Goal: Task Accomplishment & Management: Complete application form

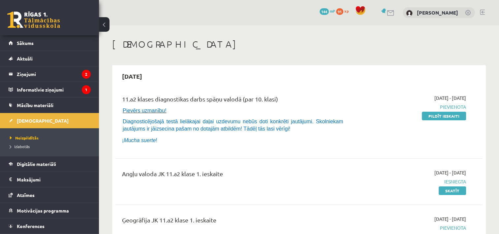
click at [442, 121] on div "2025-09-01 - 2025-09-15 Pievienota Pildīt ieskaiti" at bounding box center [412, 120] width 118 height 53
drag, startPoint x: 440, startPoint y: 116, endPoint x: 288, endPoint y: 20, distance: 180.7
click at [440, 116] on link "Pildīt ieskaiti" at bounding box center [444, 115] width 44 height 9
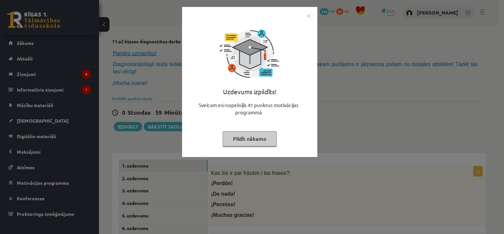
click at [248, 138] on button "Pildīt nākamo" at bounding box center [250, 138] width 54 height 15
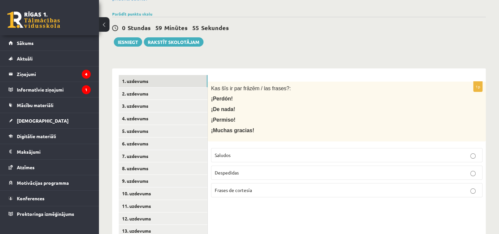
scroll to position [85, 0]
click at [252, 185] on label "Frases de cortesía" at bounding box center [346, 189] width 271 height 14
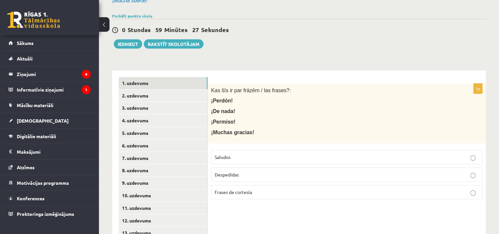
scroll to position [83, 0]
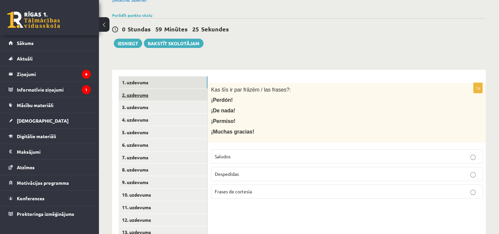
click at [149, 89] on link "2. uzdevums" at bounding box center [163, 95] width 89 height 12
click at [285, 153] on p "Saludos" at bounding box center [347, 156] width 264 height 7
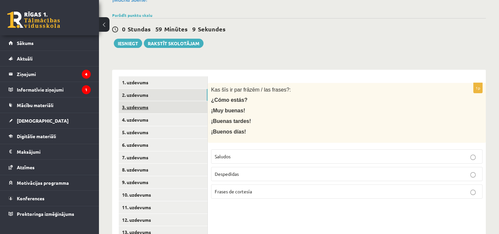
click at [187, 101] on link "3. uzdevums" at bounding box center [163, 107] width 89 height 12
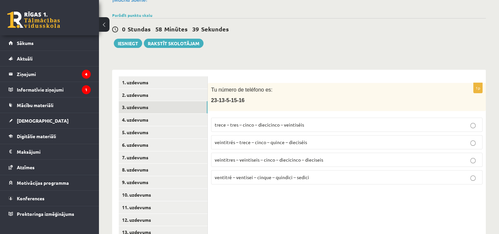
click at [242, 139] on span "veintitrés – trece – cinco – quince – dieciséis" at bounding box center [261, 142] width 92 height 6
click at [173, 113] on link "4. uzdevums" at bounding box center [163, 119] width 89 height 12
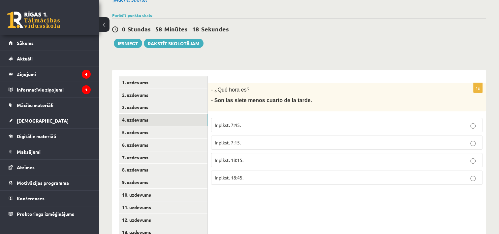
click at [258, 121] on p "Ir plkst. 7:45." at bounding box center [347, 124] width 264 height 7
click at [166, 126] on link "5. uzdevums" at bounding box center [163, 132] width 89 height 12
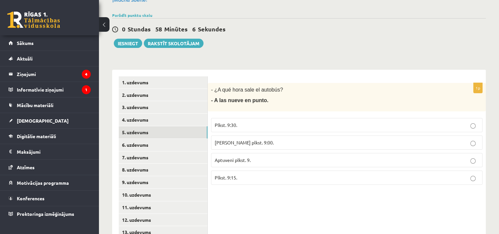
click at [245, 139] on span "Tieši plkst. 9:00." at bounding box center [244, 142] width 59 height 6
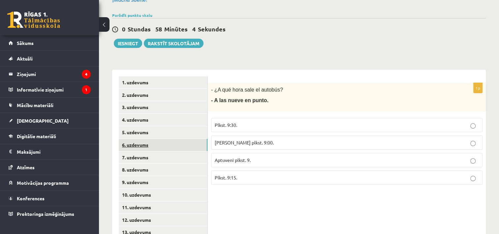
click at [150, 139] on link "6. uzdevums" at bounding box center [163, 145] width 89 height 12
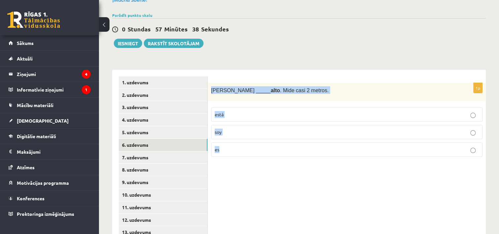
drag, startPoint x: 210, startPoint y: 82, endPoint x: 238, endPoint y: 142, distance: 66.6
click at [238, 142] on div "1p Antonio _____ alto . Mide casi 2 metros. está soy es" at bounding box center [347, 122] width 278 height 79
copy div "Antonio _____ alto . Mide casi 2 metros. está soy es"
click at [263, 146] on p "es" at bounding box center [347, 149] width 264 height 7
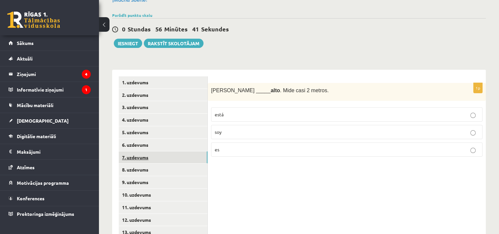
click at [165, 151] on link "7. uzdevums" at bounding box center [163, 157] width 89 height 12
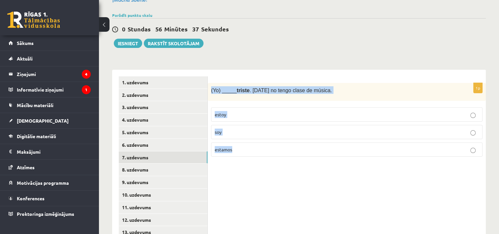
drag, startPoint x: 210, startPoint y: 82, endPoint x: 255, endPoint y: 141, distance: 73.4
click at [255, 141] on div "1p (Yo) _____ triste . Hoy no tengo clase de música. estoy soy estamos" at bounding box center [347, 122] width 278 height 79
copy div "(Yo) _____ triste . Hoy no tengo clase de música. estoy soy estamos"
click at [259, 111] on p "estoy" at bounding box center [347, 114] width 264 height 7
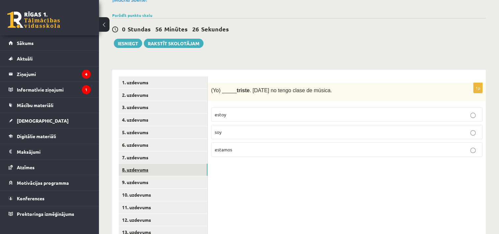
click at [161, 163] on link "8. uzdevums" at bounding box center [163, 169] width 89 height 12
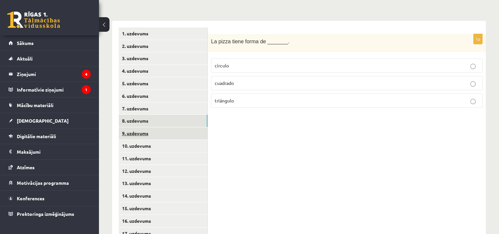
scroll to position [132, 0]
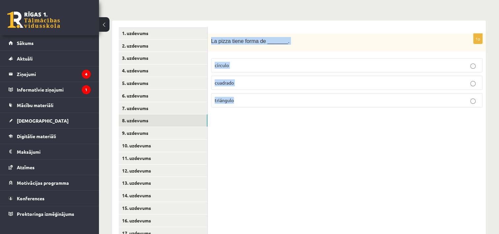
drag, startPoint x: 209, startPoint y: 32, endPoint x: 257, endPoint y: 90, distance: 75.0
click at [257, 90] on div "1p La pizza tiene forma de _______. círculo cuadrado triángulo" at bounding box center [347, 73] width 278 height 79
copy div "La pizza tiene forma de _______. círculo cuadrado triángulo"
click at [247, 62] on p "círculo" at bounding box center [347, 65] width 264 height 7
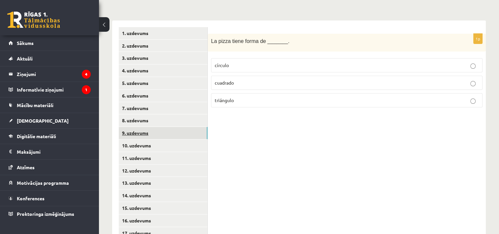
click at [160, 127] on link "9. uzdevums" at bounding box center [163, 133] width 89 height 12
drag, startPoint x: 208, startPoint y: 33, endPoint x: 251, endPoint y: 91, distance: 72.4
click at [251, 91] on div "1p Mi habitación es de color ______ ( zils ). azul rojo negro" at bounding box center [347, 73] width 278 height 79
copy div "Mi habitación es de color ______ ( zils ). azul rojo negro"
click at [233, 58] on label "azul" at bounding box center [346, 65] width 271 height 14
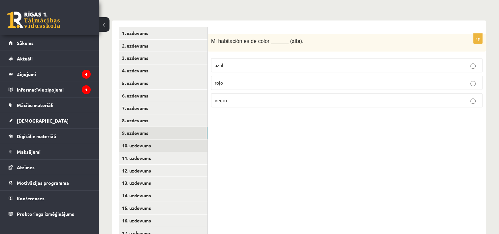
click at [167, 139] on link "10. uzdevums" at bounding box center [163, 145] width 89 height 12
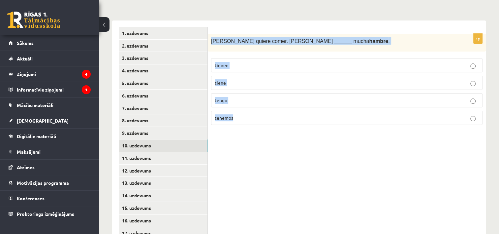
drag, startPoint x: 208, startPoint y: 30, endPoint x: 246, endPoint y: 109, distance: 87.0
click at [246, 109] on div "1p Pedro quiere comer. Pedro ______ mucha hambre . tienen tiene tengo tenemos" at bounding box center [347, 82] width 278 height 97
copy div "Pedro quiere comer. Pedro ______ mucha hambre . tienen tiene tengo tenemos"
click at [237, 79] on p "tiene" at bounding box center [347, 82] width 264 height 7
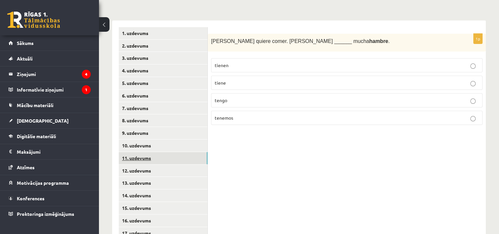
click at [161, 152] on link "11. uzdevums" at bounding box center [163, 158] width 89 height 12
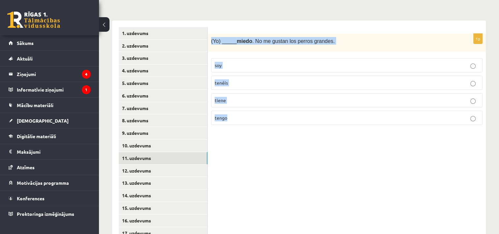
drag, startPoint x: 209, startPoint y: 30, endPoint x: 257, endPoint y: 107, distance: 90.5
click at [257, 107] on div "1p (Yo) _____ miedo . No me gustan los perros grandes. soy tenéis tiene tengo" at bounding box center [347, 82] width 278 height 97
copy div "(Yo) _____ miedo . No me gustan los perros grandes. soy tenéis tiene tengo"
click at [239, 114] on p "tengo" at bounding box center [347, 117] width 264 height 7
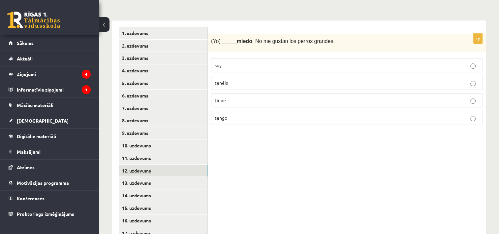
click at [160, 165] on link "12. uzdevums" at bounding box center [163, 170] width 89 height 12
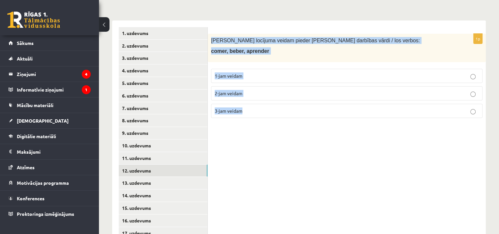
drag, startPoint x: 210, startPoint y: 32, endPoint x: 256, endPoint y: 101, distance: 82.8
click at [256, 101] on div "1p Kādam locījuma veidam pieder dotie darbības vārdi / los verbos: comer, beber…" at bounding box center [347, 78] width 278 height 89
copy div "Kādam locījuma veidam pieder dotie darbības vārdi / los verbos: comer, beber, a…"
drag, startPoint x: 261, startPoint y: 84, endPoint x: 240, endPoint y: 112, distance: 35.1
click at [240, 112] on div "1p Kādam locījuma veidam pieder dotie darbības vārdi / los verbos: comer, beber…" at bounding box center [347, 78] width 278 height 89
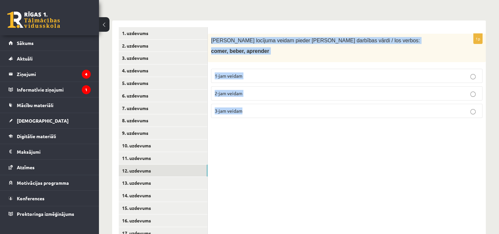
click at [264, 90] on p "2-jam veidam" at bounding box center [347, 93] width 264 height 7
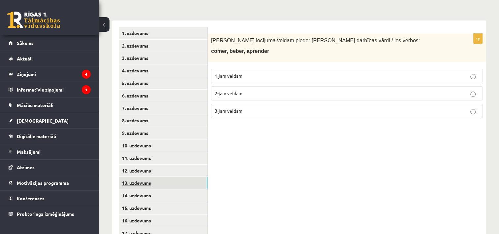
click at [146, 177] on link "13. uzdevums" at bounding box center [163, 182] width 89 height 12
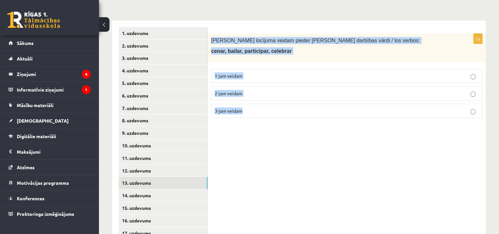
drag, startPoint x: 210, startPoint y: 31, endPoint x: 262, endPoint y: 108, distance: 92.6
click at [262, 108] on div "1p Kādam locījuma veidam pieder dotie darbības vārdi / los verbos: cenar, baila…" at bounding box center [347, 78] width 278 height 89
copy div "Kādam locījuma veidam pieder dotie darbības vārdi / los verbos: cenar, bailar, …"
click at [267, 72] on p "1-jam veidam" at bounding box center [347, 75] width 264 height 7
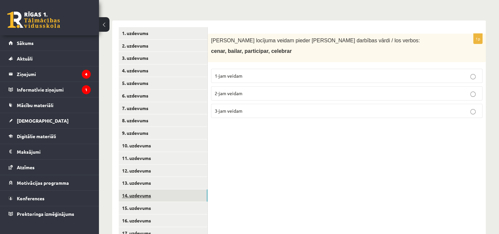
click at [166, 189] on link "14. uzdevums" at bounding box center [163, 195] width 89 height 12
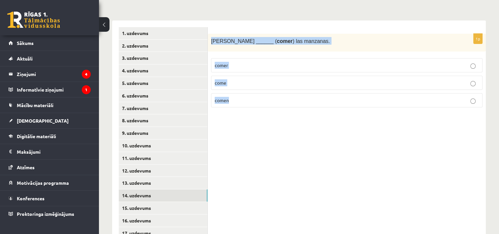
drag, startPoint x: 211, startPoint y: 32, endPoint x: 260, endPoint y: 90, distance: 75.6
click at [260, 90] on div "1p Susana ______ ( comer ) las manzanas. comer come comen" at bounding box center [347, 73] width 278 height 79
copy div "Susana ______ ( comer ) las manzanas. comer come comen"
click at [235, 79] on p "come" at bounding box center [347, 82] width 264 height 7
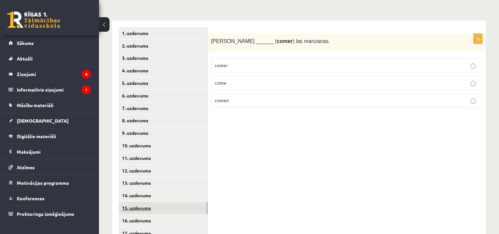
click at [167, 202] on link "15. uzdevums" at bounding box center [163, 208] width 89 height 12
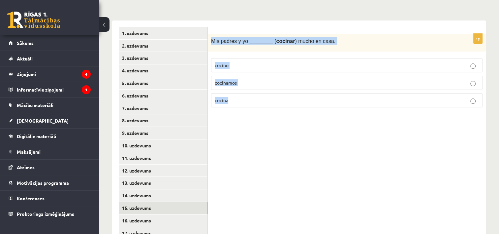
drag, startPoint x: 210, startPoint y: 33, endPoint x: 257, endPoint y: 91, distance: 75.3
click at [257, 91] on div "1p Mis padres y yo ________ ( cocinar ) mucho en casa. cocino cocinamos cocina" at bounding box center [347, 73] width 278 height 79
copy div "Mis padres y yo ________ ( cocinar ) mucho en casa. cocino cocinamos cocina"
click at [245, 79] on p "cocinamos" at bounding box center [347, 82] width 264 height 7
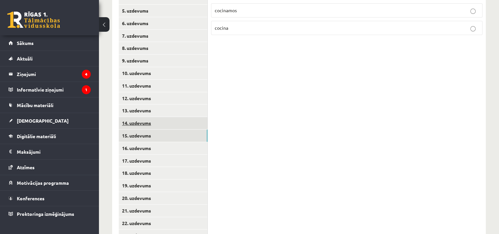
scroll to position [205, 0]
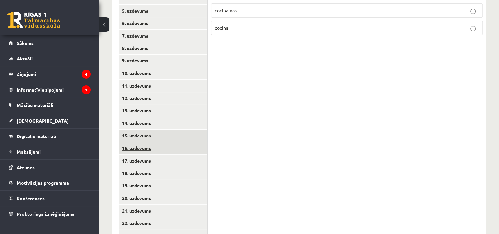
click at [149, 142] on link "16. uzdevums" at bounding box center [163, 148] width 89 height 12
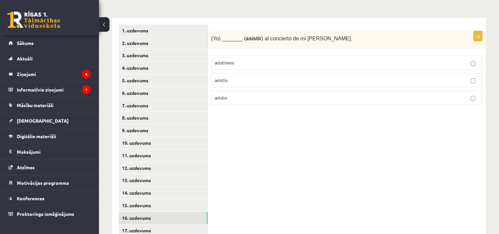
scroll to position [133, 0]
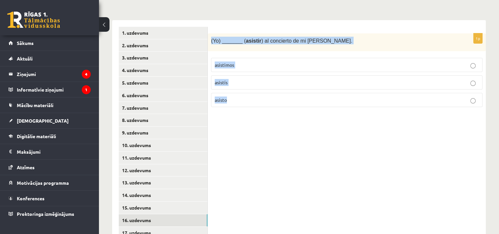
drag, startPoint x: 208, startPoint y: 29, endPoint x: 255, endPoint y: 88, distance: 74.7
click at [255, 88] on div "1p (Yo) _______ ( asistir ) al concierto de mi abuela Mónica. asistimos asistís…" at bounding box center [347, 72] width 278 height 79
click at [242, 96] on label "asisto" at bounding box center [346, 100] width 271 height 14
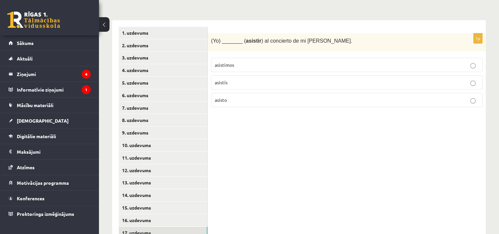
click at [166, 226] on link "17. uzdevums" at bounding box center [163, 232] width 89 height 12
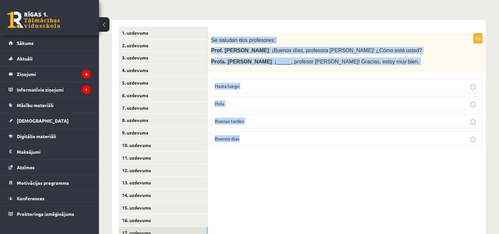
drag, startPoint x: 209, startPoint y: 32, endPoint x: 266, endPoint y: 127, distance: 111.2
click at [266, 127] on div "1p Se saludan dos profesores: Prof. Juan Pérez : ¡Buenos días, profesora Gómez!…" at bounding box center [347, 92] width 278 height 118
click at [261, 135] on p "Buenos días" at bounding box center [347, 138] width 264 height 7
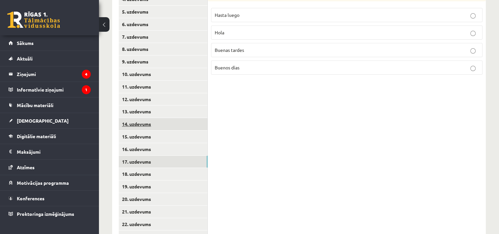
scroll to position [204, 0]
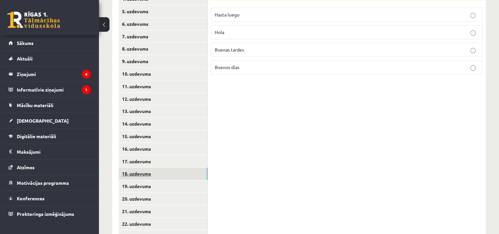
click at [145, 167] on link "18. uzdevums" at bounding box center [163, 173] width 89 height 12
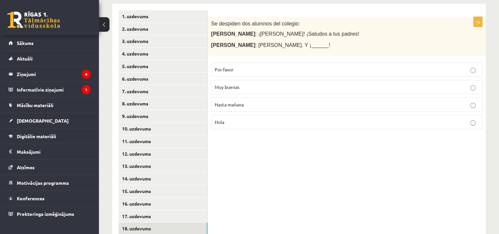
scroll to position [148, 0]
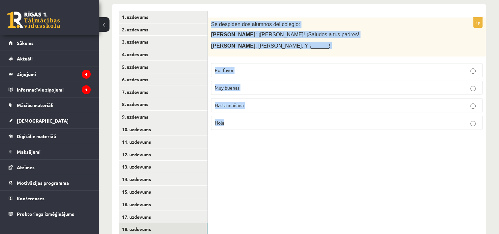
drag, startPoint x: 209, startPoint y: 15, endPoint x: 251, endPoint y: 110, distance: 103.7
click at [251, 110] on div "1p Se despiden dos alumnos del colegio: Marta : ¡Chao, José! ¡Saludos a tus pad…" at bounding box center [347, 76] width 278 height 118
click at [265, 102] on p "Hasta mañana" at bounding box center [347, 105] width 264 height 7
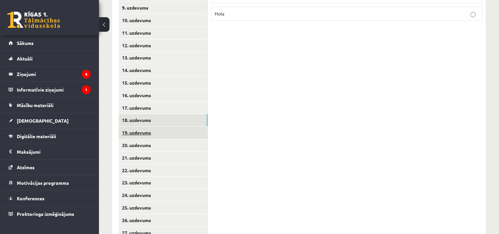
scroll to position [258, 0]
click at [141, 126] on link "19. uzdevums" at bounding box center [163, 132] width 89 height 12
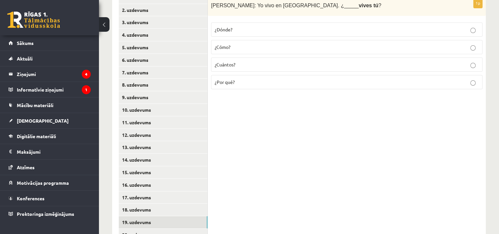
scroll to position [128, 0]
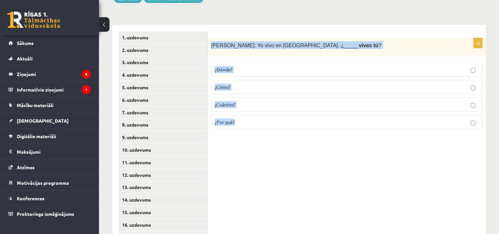
drag, startPoint x: 208, startPoint y: 37, endPoint x: 256, endPoint y: 112, distance: 88.8
click at [256, 112] on div "1p Alberto: Yo vivo en Madrid. ¿_____ vives tú ? ¿Dónde? ¿Cómo? ¿Cuántos? ¿Por …" at bounding box center [347, 86] width 278 height 97
click at [245, 66] on p "¿Dónde?" at bounding box center [347, 69] width 264 height 7
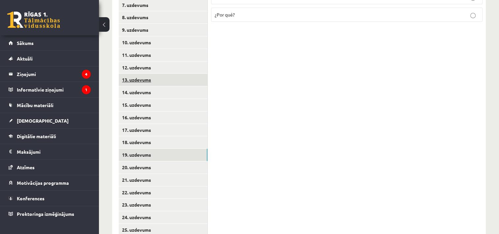
scroll to position [236, 0]
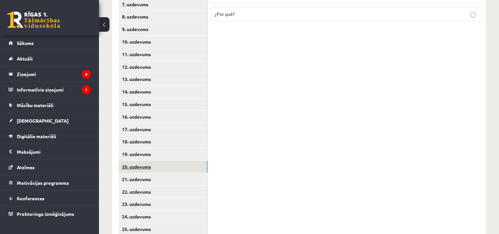
click at [148, 160] on link "20. uzdevums" at bounding box center [163, 166] width 89 height 12
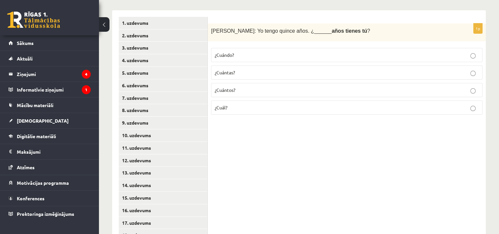
scroll to position [142, 0]
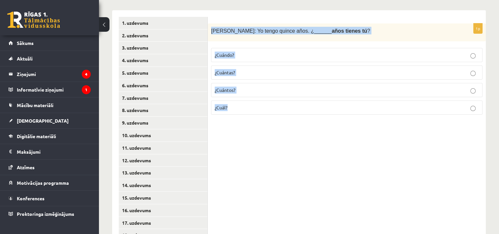
drag, startPoint x: 209, startPoint y: 22, endPoint x: 257, endPoint y: 96, distance: 88.4
click at [257, 96] on div "1p Inés: Yo tengo quince años. ¿______ años tienes tú ? ¿Cuándo? ¿Cuántas? ¿Cuá…" at bounding box center [347, 71] width 278 height 97
click at [256, 86] on p "¿Cuántos?" at bounding box center [347, 89] width 264 height 7
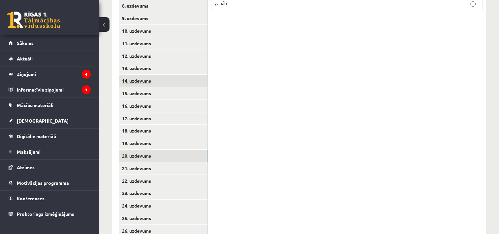
scroll to position [253, 0]
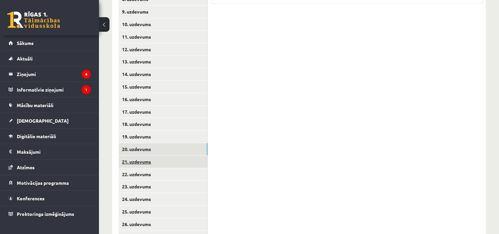
click at [144, 155] on link "21. uzdevums" at bounding box center [163, 161] width 89 height 12
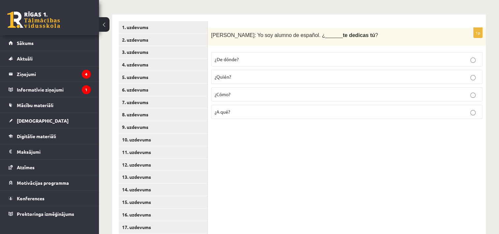
scroll to position [133, 0]
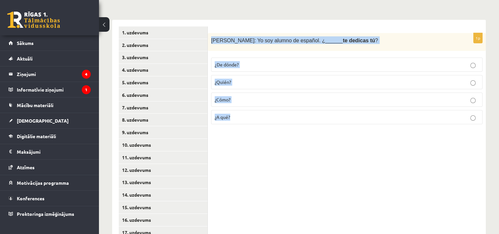
drag, startPoint x: 210, startPoint y: 32, endPoint x: 262, endPoint y: 117, distance: 99.2
click at [262, 117] on div "1p Javier: Yo soy alumno de español. ¿______ te dedicas tú ? ¿De dónde? ¿Quién?…" at bounding box center [347, 81] width 278 height 97
click at [244, 113] on p "¿A qué?" at bounding box center [347, 116] width 264 height 7
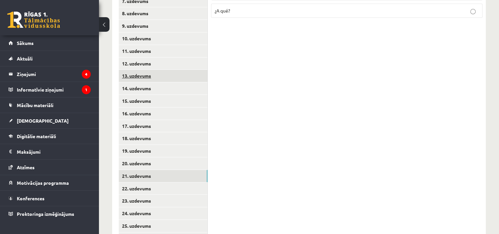
scroll to position [239, 0]
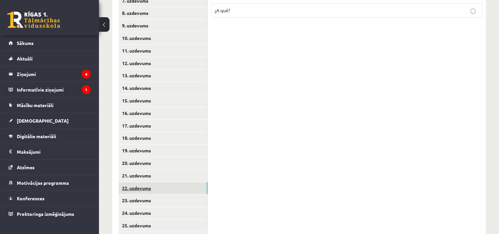
click at [151, 182] on link "22. uzdevums" at bounding box center [163, 188] width 89 height 12
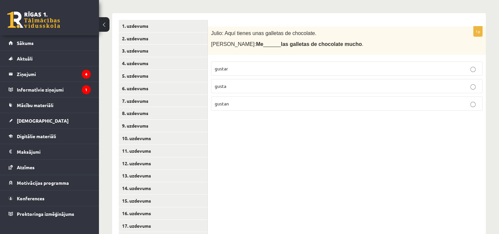
scroll to position [138, 0]
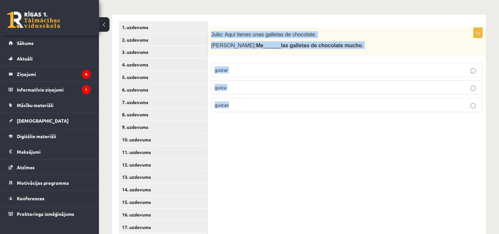
drag, startPoint x: 210, startPoint y: 24, endPoint x: 249, endPoint y: 95, distance: 81.1
click at [249, 95] on div "1p Julio: Aquí tienes unas galletas de chocolate. Paqui: Me ______ las galletas…" at bounding box center [347, 72] width 278 height 89
click at [236, 101] on p "gustan" at bounding box center [347, 104] width 264 height 7
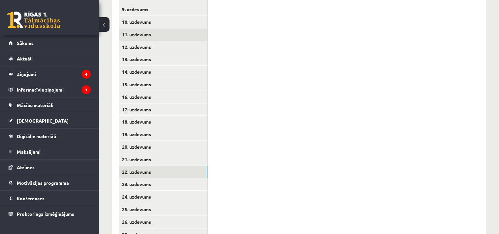
scroll to position [258, 0]
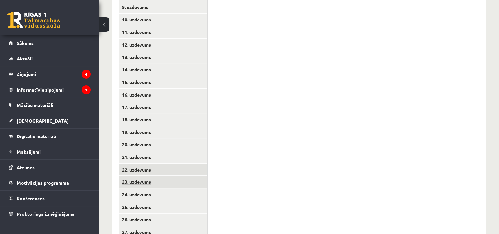
click at [143, 175] on link "23. uzdevums" at bounding box center [163, 181] width 89 height 12
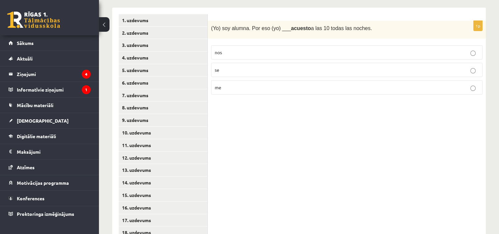
scroll to position [127, 0]
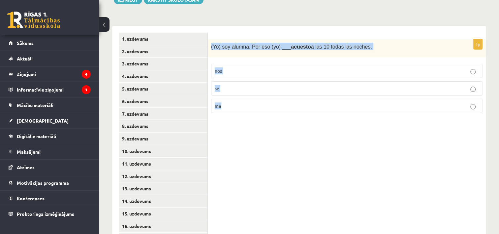
drag, startPoint x: 210, startPoint y: 37, endPoint x: 246, endPoint y: 100, distance: 72.5
click at [246, 100] on div "1p (Yo) soy alumna. Por eso (yo) ___ acuesto a las 10 todas las noches. nos se …" at bounding box center [347, 78] width 278 height 79
click at [226, 102] on p "me" at bounding box center [347, 105] width 264 height 7
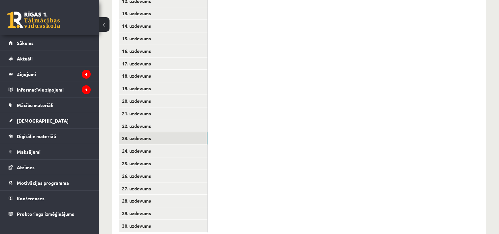
scroll to position [302, 0]
click at [139, 144] on link "24. uzdevums" at bounding box center [163, 150] width 89 height 12
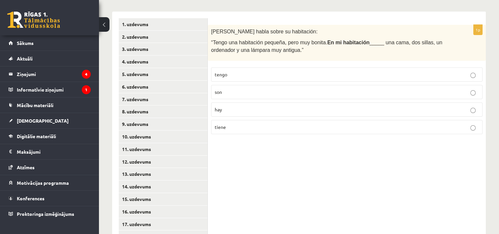
scroll to position [141, 0]
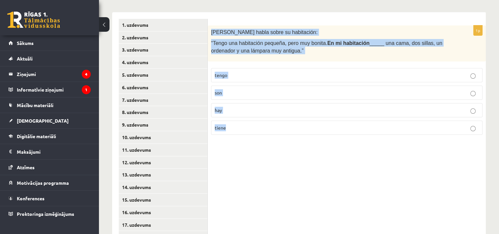
drag, startPoint x: 210, startPoint y: 23, endPoint x: 260, endPoint y: 112, distance: 101.8
click at [260, 112] on div "1p Pilar habla sobre su habitación: “Tengo una habitación pequeña, pero muy bon…" at bounding box center [347, 82] width 278 height 114
click at [238, 107] on p "hay" at bounding box center [347, 110] width 264 height 7
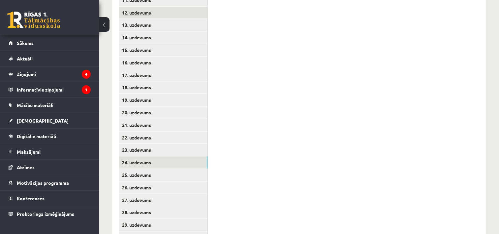
scroll to position [290, 0]
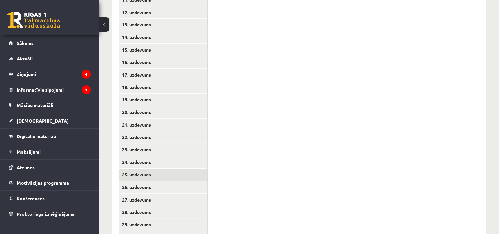
click at [140, 168] on link "25. uzdevums" at bounding box center [163, 174] width 89 height 12
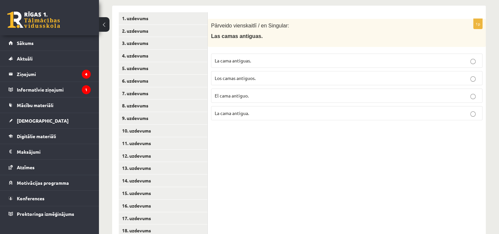
scroll to position [146, 0]
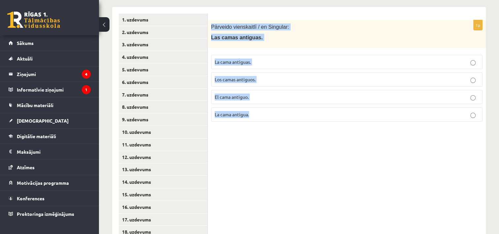
drag, startPoint x: 210, startPoint y: 18, endPoint x: 270, endPoint y: 99, distance: 100.6
click at [270, 99] on div "1p Pārveido vienskaitlī / en Singular: Las camas antiguas. La cama antiguas. Lo…" at bounding box center [347, 73] width 278 height 107
click at [263, 111] on p "La cama antigua." at bounding box center [347, 114] width 264 height 7
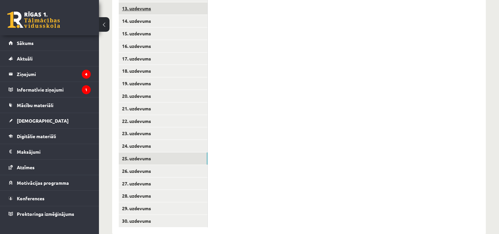
scroll to position [307, 0]
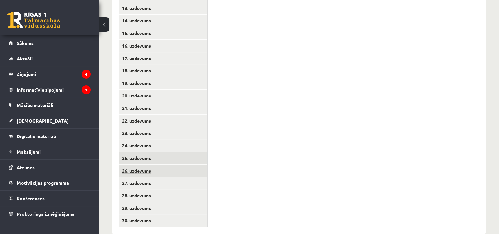
click at [145, 164] on link "26. uzdevums" at bounding box center [163, 170] width 89 height 12
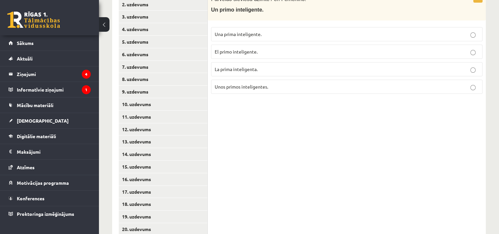
scroll to position [148, 0]
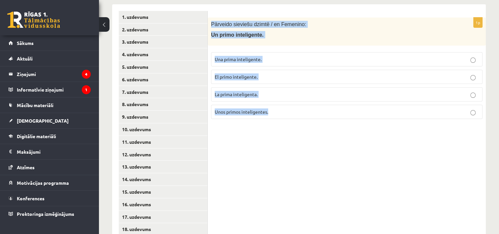
drag, startPoint x: 211, startPoint y: 15, endPoint x: 273, endPoint y: 96, distance: 102.8
click at [273, 96] on div "1p Pārveido sieviešu dzimtē / en Femenino: Un primo inteligente. Una prima inte…" at bounding box center [347, 70] width 278 height 107
click at [278, 56] on p "Una prima inteligente." at bounding box center [347, 59] width 264 height 7
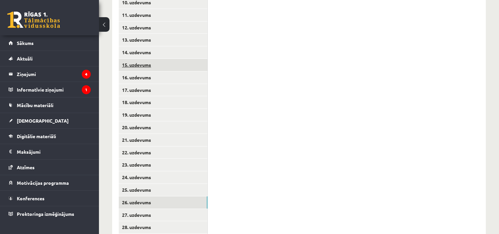
scroll to position [312, 0]
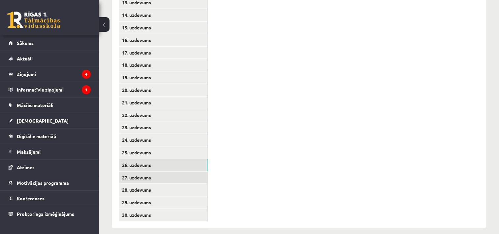
click at [140, 171] on link "27. uzdevums" at bounding box center [163, 177] width 89 height 12
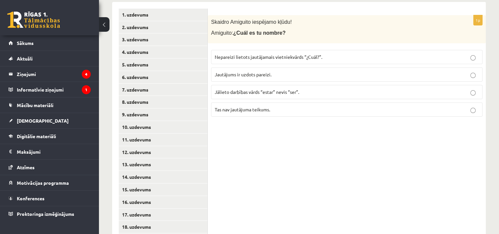
scroll to position [150, 0]
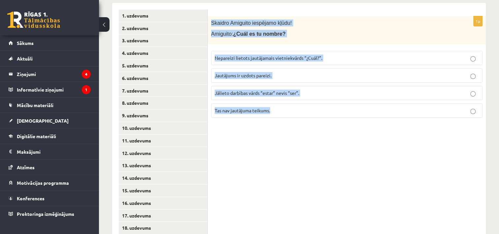
drag, startPoint x: 211, startPoint y: 16, endPoint x: 283, endPoint y: 104, distance: 114.0
click at [283, 104] on div "1p Skaidro Amiguito iespējamo kļūdu! Amiguito: ¿Cuál es tu nombre? Nepareizi li…" at bounding box center [347, 69] width 278 height 107
click at [278, 72] on p "Jautājums ir uzdots pareizi." at bounding box center [347, 75] width 264 height 7
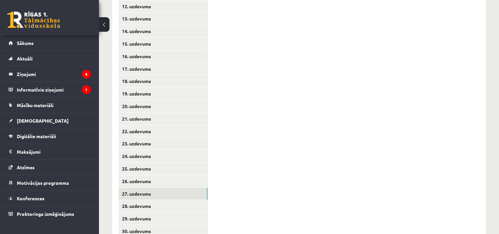
scroll to position [298, 0]
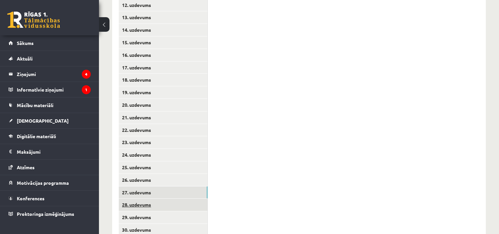
click at [130, 198] on link "28. uzdevums" at bounding box center [163, 204] width 89 height 12
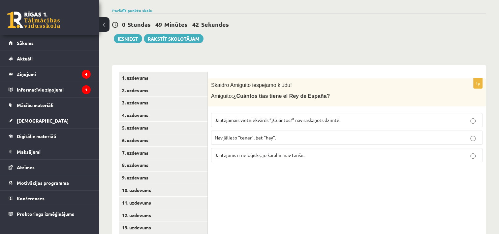
scroll to position [86, 0]
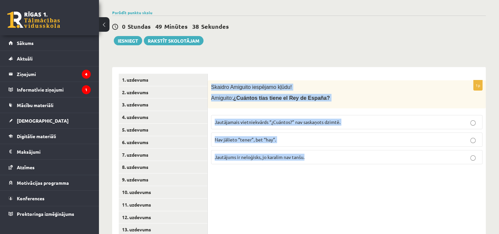
drag, startPoint x: 211, startPoint y: 78, endPoint x: 312, endPoint y: 146, distance: 121.9
click at [312, 146] on div "1p Skaidro Amiguito iespējamo kļūdu! Amiguito: ¿Cuántos tías tiene el Rey de Es…" at bounding box center [347, 124] width 278 height 89
click at [354, 118] on p "Jautājamais vietniekvārds “¿Cuántos?” nav saskaņots dzimtē." at bounding box center [347, 121] width 264 height 7
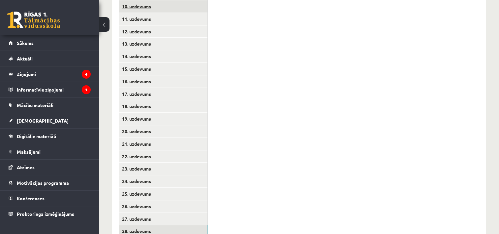
scroll to position [312, 0]
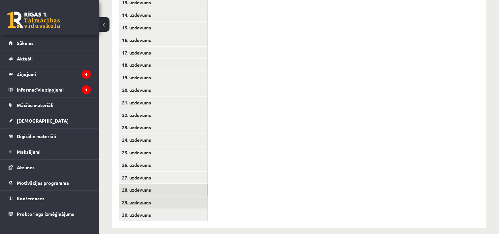
click at [143, 196] on link "29. uzdevums" at bounding box center [163, 202] width 89 height 12
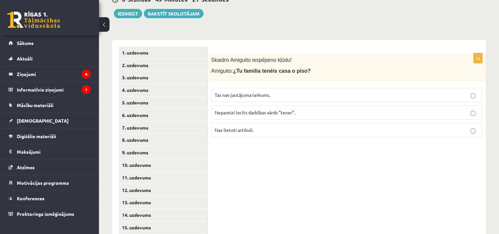
scroll to position [113, 0]
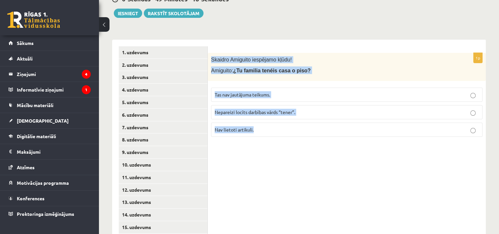
drag, startPoint x: 209, startPoint y: 49, endPoint x: 269, endPoint y: 121, distance: 94.1
click at [269, 121] on div "1p Skaidro Amiguito iespējamo kļūdu! Amiguito: ¿Tu familia tenéis casa o piso? …" at bounding box center [347, 97] width 278 height 89
click at [304, 105] on label "Nepareizi locīts darbības vārds “tener”." at bounding box center [346, 112] width 271 height 14
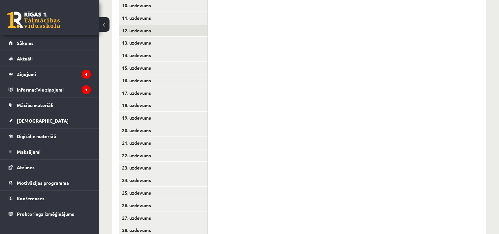
scroll to position [312, 0]
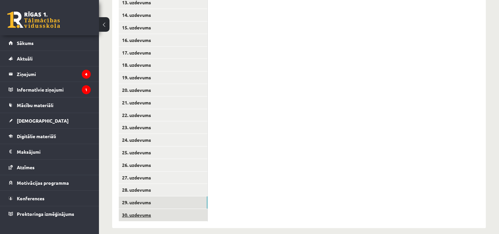
click at [141, 208] on link "30. uzdevums" at bounding box center [163, 214] width 89 height 12
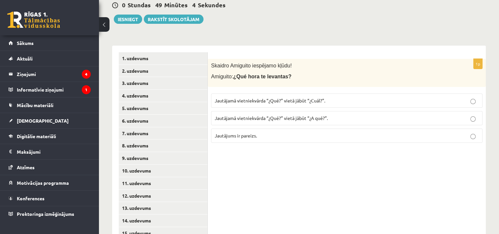
scroll to position [107, 0]
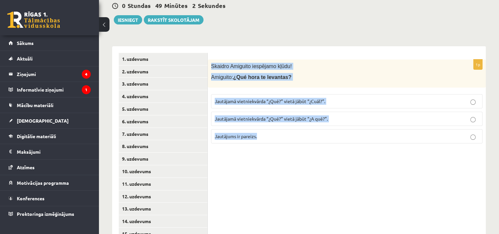
drag, startPoint x: 210, startPoint y: 57, endPoint x: 277, endPoint y: 125, distance: 95.9
click at [277, 125] on div "1p Skaidro Amiguito iespējamo kļūdu! Amiguito: ¿Qué hora te levantas? Jautājamā…" at bounding box center [347, 103] width 278 height 89
click at [294, 133] on p "Jautājums ir pareizs." at bounding box center [347, 136] width 264 height 7
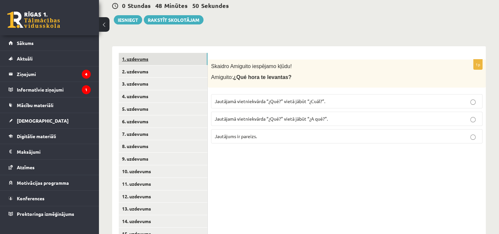
click at [170, 53] on link "1. uzdevums" at bounding box center [163, 59] width 89 height 12
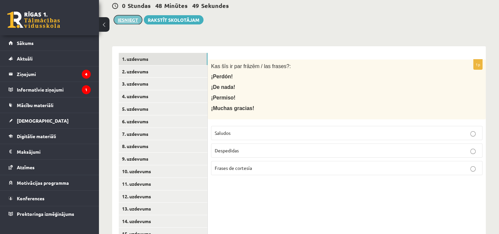
click at [128, 15] on button "Iesniegt" at bounding box center [128, 19] width 28 height 9
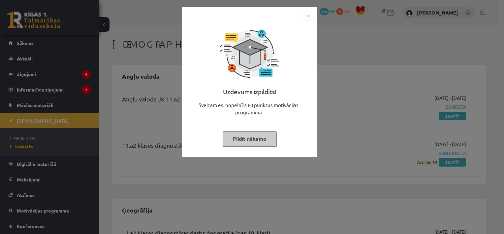
click at [260, 142] on button "Pildīt nākamo" at bounding box center [250, 138] width 54 height 15
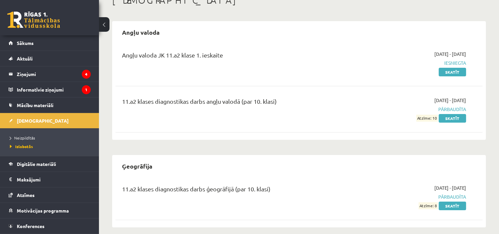
scroll to position [8, 0]
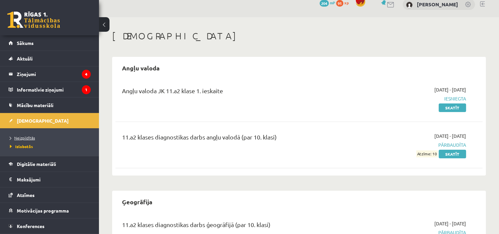
click at [28, 136] on span "Neizpildītās" at bounding box center [22, 137] width 25 height 5
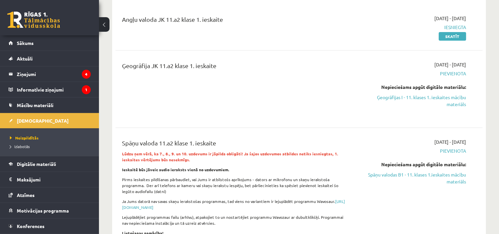
scroll to position [80, 0]
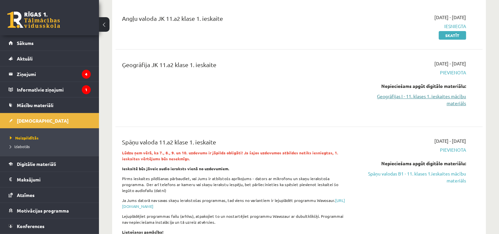
click at [417, 96] on link "Ģeogrāfijas I - 11. klases 1. ieskaites mācību materiāls" at bounding box center [412, 100] width 108 height 14
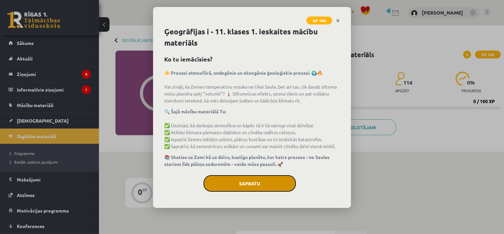
click at [277, 182] on button "Sapratu" at bounding box center [250, 183] width 92 height 16
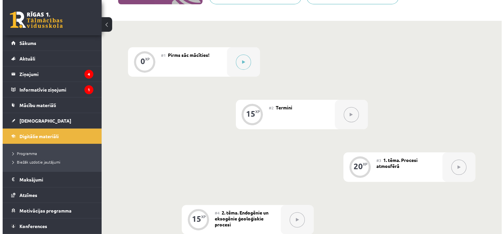
scroll to position [129, 0]
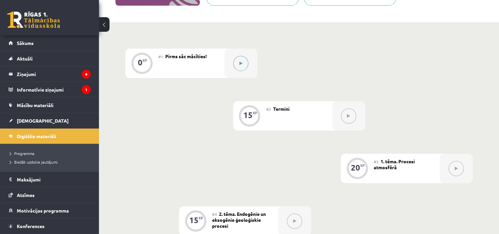
click at [240, 59] on button at bounding box center [240, 63] width 15 height 15
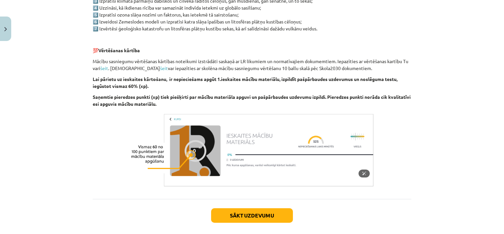
scroll to position [398, 0]
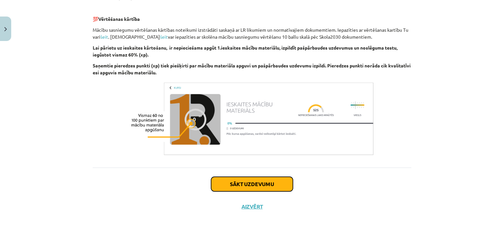
click at [253, 186] on button "Sākt uzdevumu" at bounding box center [252, 183] width 82 height 15
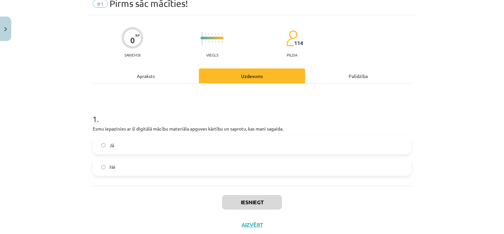
scroll to position [16, 0]
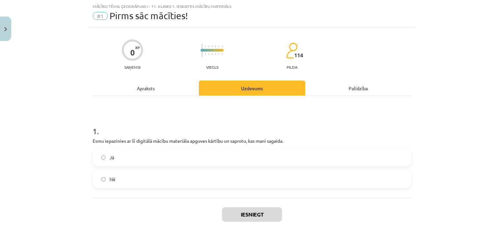
click at [175, 154] on label "Jā" at bounding box center [251, 157] width 317 height 16
click at [252, 215] on button "Iesniegt" at bounding box center [252, 214] width 60 height 15
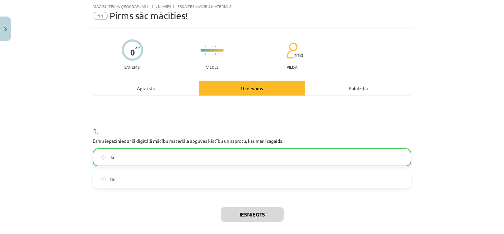
scroll to position [68, 0]
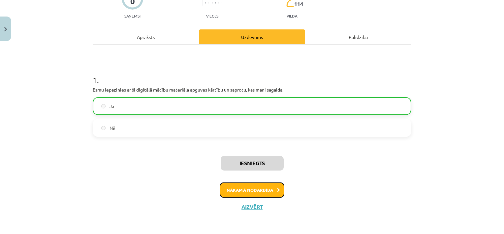
click at [263, 193] on button "Nākamā nodarbība" at bounding box center [252, 189] width 65 height 15
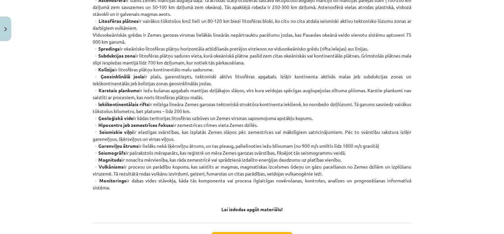
scroll to position [385, 0]
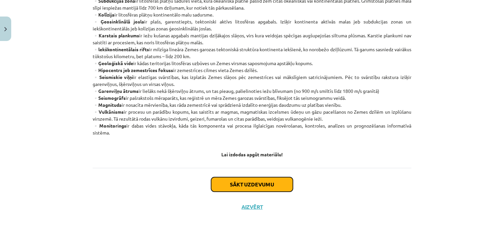
click at [256, 187] on button "Sākt uzdevumu" at bounding box center [252, 184] width 82 height 15
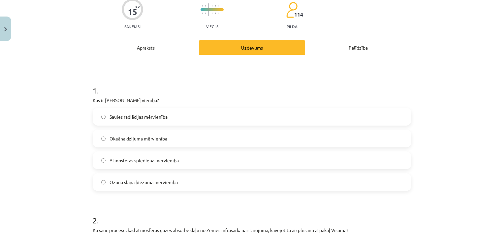
scroll to position [57, 0]
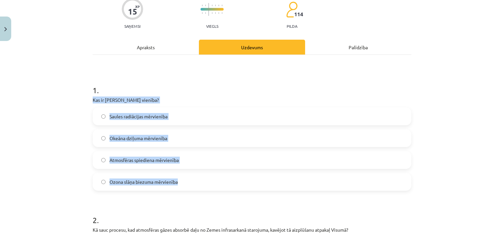
drag, startPoint x: 90, startPoint y: 99, endPoint x: 187, endPoint y: 177, distance: 124.8
click at [187, 177] on div "1 . Kas ir Dobsona vienība? Saules radiācijas mērvienība Okeāna dziļuma mērvien…" at bounding box center [252, 132] width 319 height 116
copy div "Kas ir Dobsona vienība? Saules radiācijas mērvienība Okeāna dziļuma mērvienība …"
click at [190, 181] on label "Ozona slāņa biezuma mērvienība" at bounding box center [251, 181] width 317 height 16
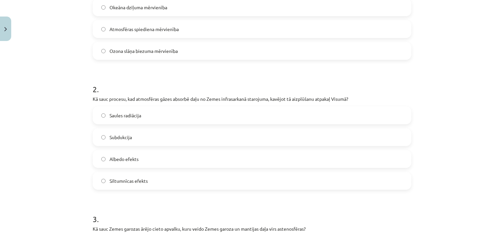
scroll to position [202, 0]
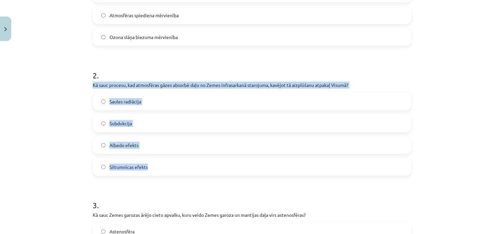
drag, startPoint x: 89, startPoint y: 84, endPoint x: 169, endPoint y: 162, distance: 111.5
click at [169, 162] on div "15 XP Saņemsi Viegls 114 pilda Apraksts Uzdevums Palīdzība 1 . Kas ir Dobsona v…" at bounding box center [252, 233] width 327 height 782
copy div "Kā sauc procesu, kad atmosfēras gāzes absorbē daļu no Zemes infrasarkanā staroj…"
click at [159, 172] on label "Siltumnīcas efekts" at bounding box center [251, 166] width 317 height 16
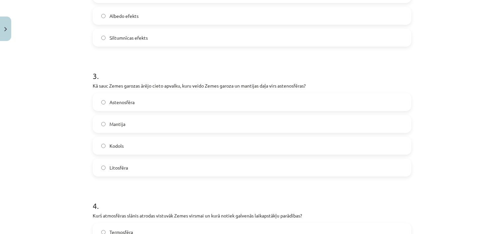
scroll to position [335, 0]
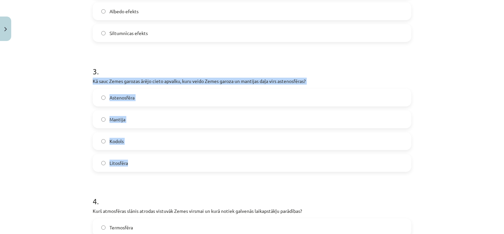
drag, startPoint x: 89, startPoint y: 79, endPoint x: 145, endPoint y: 161, distance: 99.9
click at [145, 161] on div "15 XP Saņemsi Viegls 114 pilda Apraksts Uzdevums Palīdzība 1 . Kas ir Dobsona v…" at bounding box center [252, 99] width 327 height 782
copy div "Kā sauc Zemes garozas ārējo cieto apvalku, kuru veido Zemes garoza un mantijas …"
click at [155, 168] on label "Litosfēra" at bounding box center [251, 162] width 317 height 16
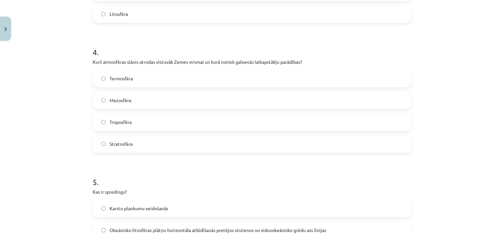
scroll to position [485, 0]
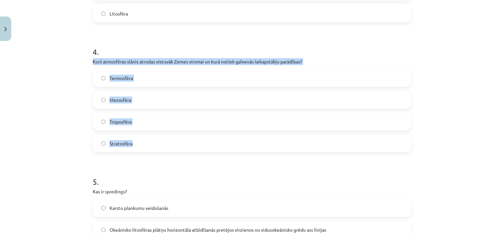
drag, startPoint x: 88, startPoint y: 59, endPoint x: 150, endPoint y: 146, distance: 107.6
copy div "Kurš atmosfēras slānis atrodas vistuvāk Zemes virsmai un kurā notiek galvenās l…"
click at [139, 120] on label "Troposfēra" at bounding box center [251, 121] width 317 height 16
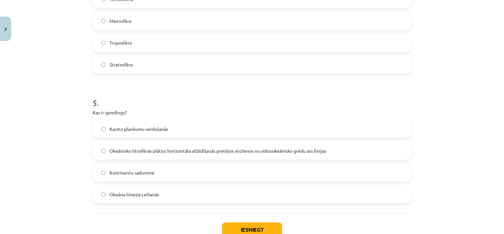
scroll to position [609, 0]
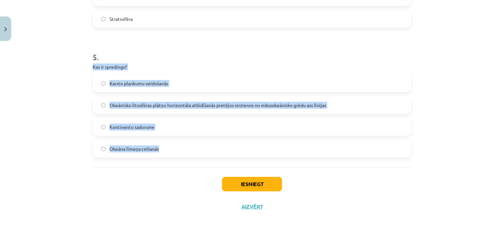
drag, startPoint x: 88, startPoint y: 64, endPoint x: 179, endPoint y: 150, distance: 125.5
copy div "Kas ir spredings? Karsto plankumu veidošanās Okeānisko litosfēras plātņu horizo…"
click at [336, 106] on label "Okeānisko litosfēras plātņu horizontāla atbīdīšanās pretējos virzienos no vidus…" at bounding box center [251, 105] width 317 height 16
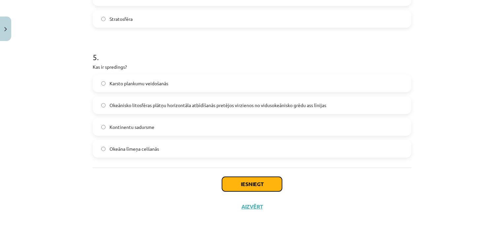
click at [263, 186] on button "Iesniegt" at bounding box center [252, 183] width 60 height 15
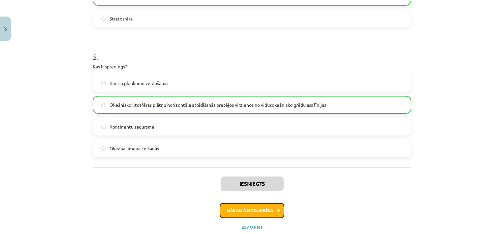
click at [249, 208] on button "Nākamā nodarbība" at bounding box center [252, 210] width 65 height 15
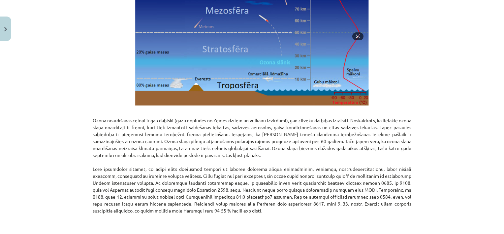
scroll to position [844, 0]
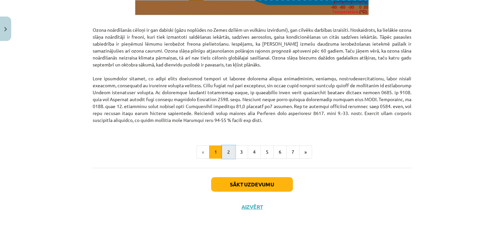
click at [228, 150] on button "2" at bounding box center [228, 151] width 13 height 13
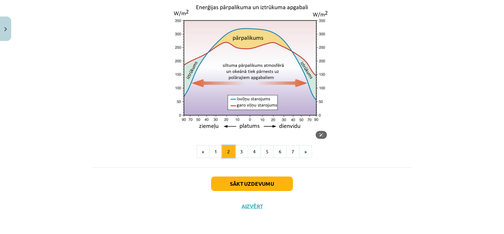
scroll to position [594, 0]
click at [238, 151] on button "3" at bounding box center [241, 151] width 13 height 13
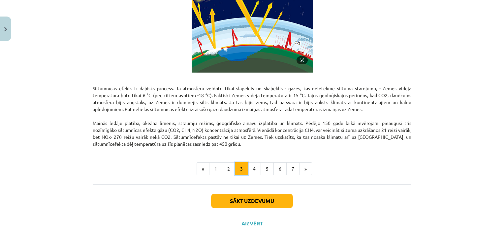
scroll to position [419, 0]
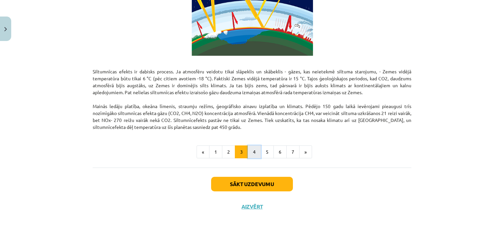
click at [255, 151] on button "4" at bounding box center [254, 151] width 13 height 13
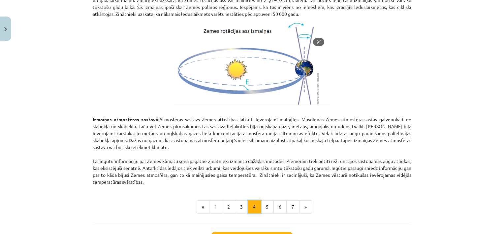
scroll to position [772, 0]
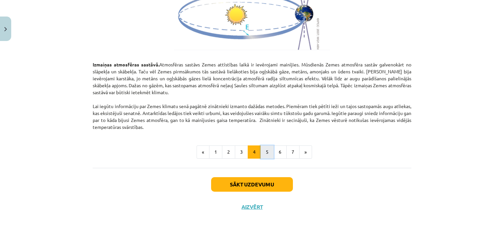
click at [267, 153] on button "5" at bounding box center [267, 151] width 13 height 13
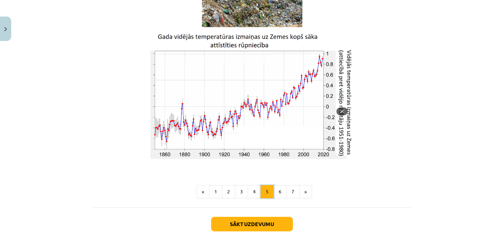
scroll to position [1136, 0]
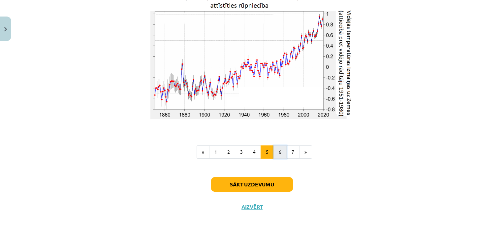
click at [278, 150] on button "6" at bounding box center [279, 151] width 13 height 13
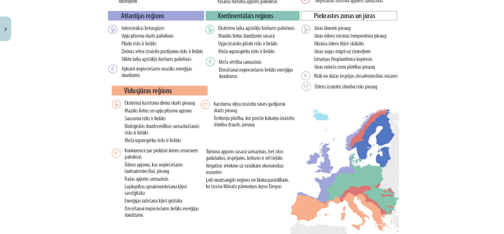
scroll to position [1354, 0]
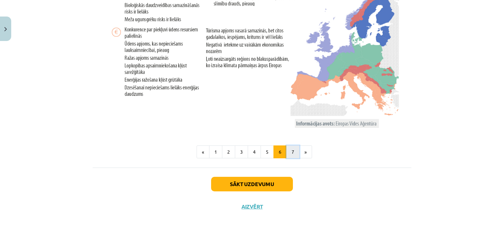
click at [292, 157] on button "7" at bounding box center [292, 151] width 13 height 13
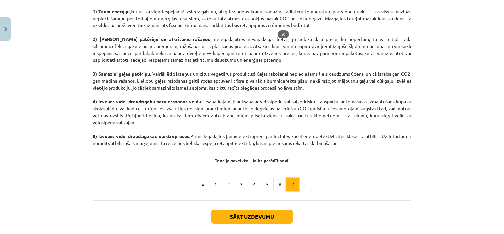
scroll to position [364, 0]
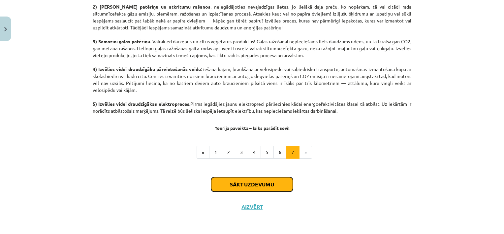
click at [263, 187] on button "Sākt uzdevumu" at bounding box center [252, 184] width 82 height 15
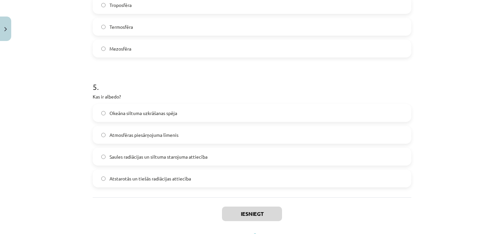
scroll to position [609, 0]
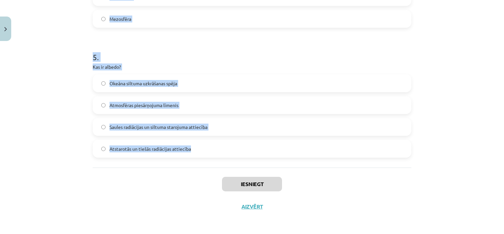
drag, startPoint x: 88, startPoint y: 94, endPoint x: 215, endPoint y: 154, distance: 140.2
copy form "Kas ir Zemes atmosfēra? Zemes magnētiskais lauks Zemes garozas cietā daļa Gāzu,…"
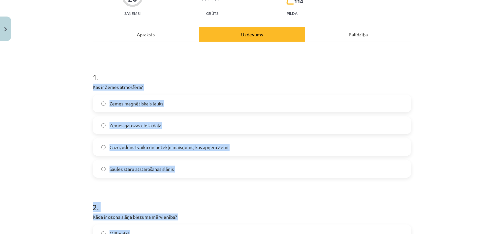
scroll to position [71, 0]
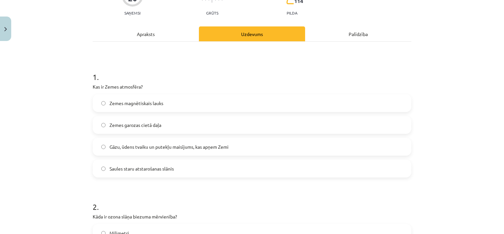
click at [179, 79] on h1 "1 ." at bounding box center [252, 71] width 319 height 20
click at [233, 144] on label "Gāzu, ūdens tvaiku un putekļu maisījums, kas apņem Zemi" at bounding box center [251, 146] width 317 height 16
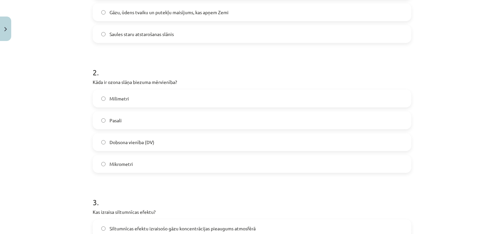
scroll to position [207, 0]
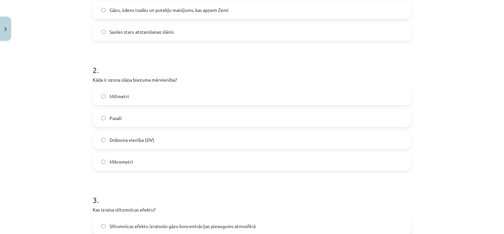
click at [175, 139] on label "Dobsona vienība (DV)" at bounding box center [251, 139] width 317 height 16
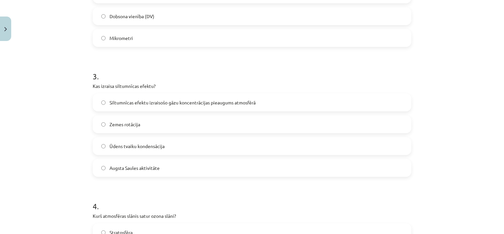
scroll to position [331, 0]
click at [205, 102] on span "Siltumnīcas efektu izraisošo gāzu koncentrācijas pieaugums atmosfērā" at bounding box center [183, 101] width 146 height 7
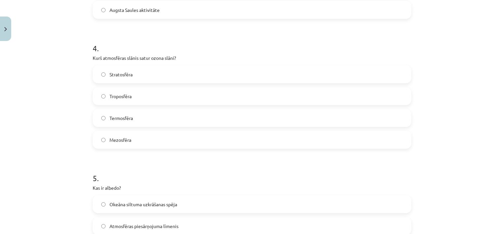
scroll to position [488, 0]
click at [138, 74] on label "Stratosfēra" at bounding box center [251, 74] width 317 height 16
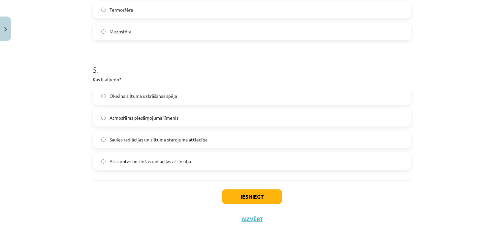
scroll to position [598, 0]
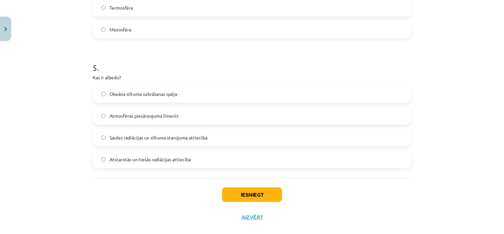
click at [197, 158] on label "Atstarotās un tiešās radiācijas attiecība" at bounding box center [251, 159] width 317 height 16
click at [241, 193] on button "Iesniegt" at bounding box center [252, 194] width 60 height 15
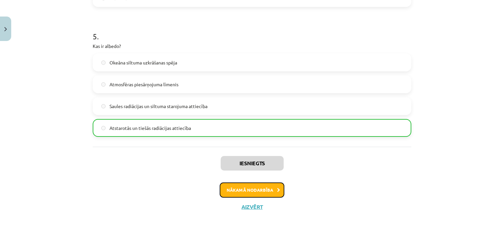
click at [249, 190] on button "Nākamā nodarbība" at bounding box center [252, 189] width 65 height 15
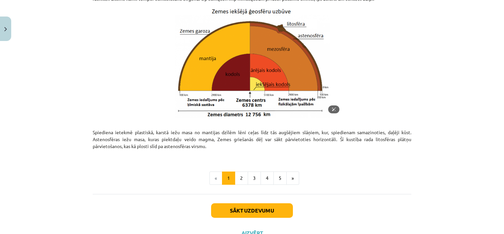
scroll to position [704, 0]
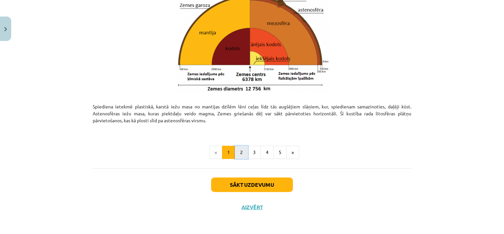
click at [239, 153] on button "2" at bounding box center [241, 151] width 13 height 13
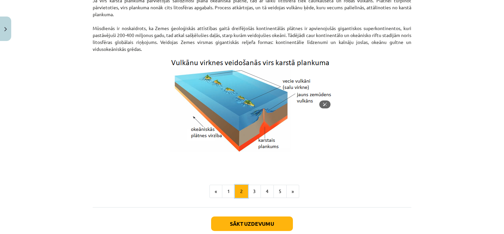
scroll to position [688, 0]
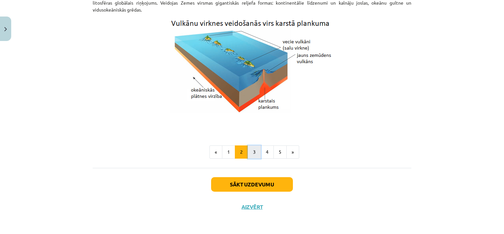
click at [249, 152] on button "3" at bounding box center [254, 151] width 13 height 13
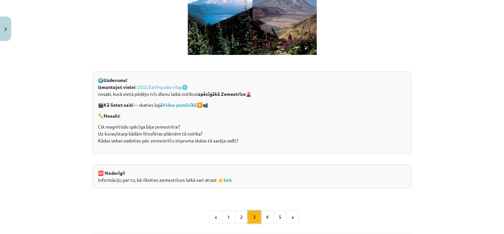
scroll to position [1294, 0]
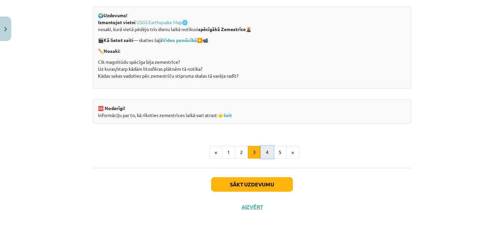
click at [265, 154] on button "4" at bounding box center [267, 151] width 13 height 13
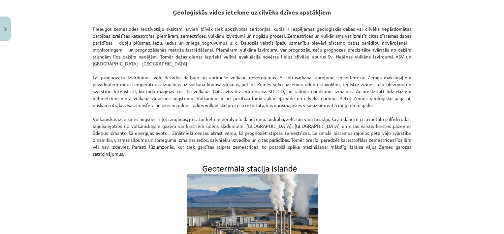
scroll to position [229, 0]
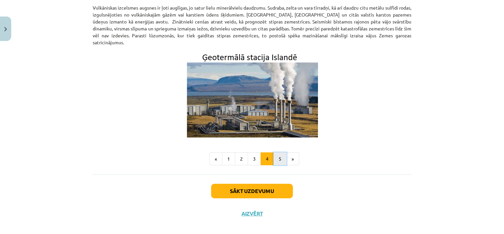
click at [280, 152] on button "5" at bounding box center [279, 158] width 13 height 13
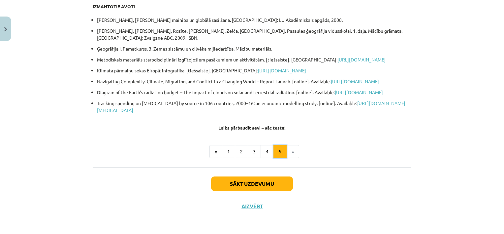
scroll to position [118, 0]
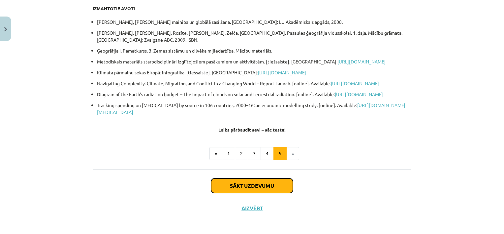
click at [265, 193] on button "Sākt uzdevumu" at bounding box center [252, 185] width 82 height 15
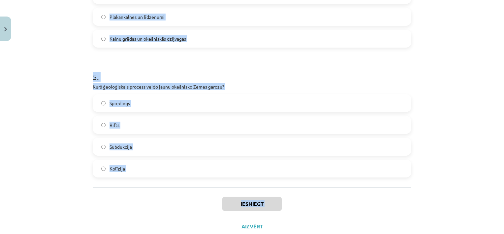
scroll to position [609, 0]
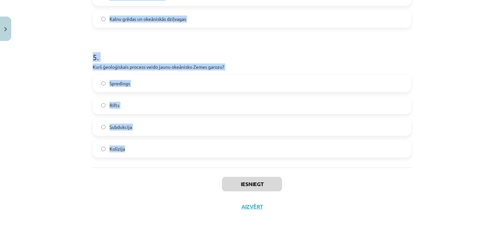
drag, startPoint x: 88, startPoint y: 105, endPoint x: 178, endPoint y: 152, distance: 101.3
copy form "Kas veido Zemes magnētisko lauku? Metāla virpuļveida straumes Zemes ārējā kodol…"
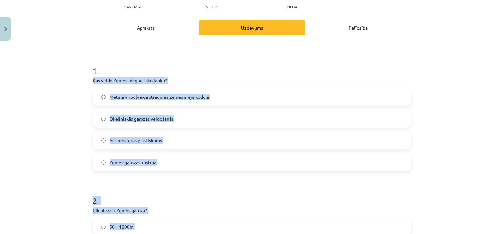
scroll to position [76, 0]
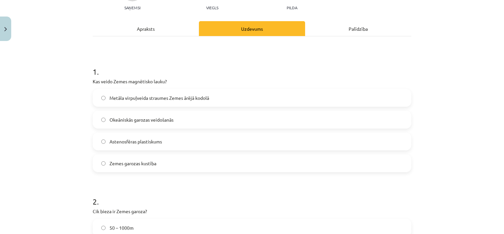
click at [168, 62] on h1 "1 ." at bounding box center [252, 65] width 319 height 20
click at [166, 96] on span "Metāla virpuļveida straumes Zemes ārējā kodolā" at bounding box center [160, 97] width 100 height 7
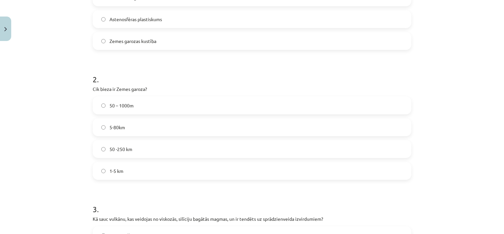
scroll to position [198, 0]
click at [128, 126] on label "5-80km" at bounding box center [251, 126] width 317 height 16
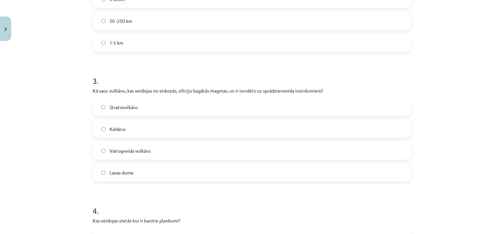
scroll to position [351, 0]
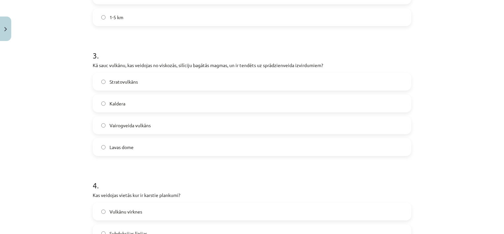
click at [141, 82] on label "Stratovulkāns" at bounding box center [251, 81] width 317 height 16
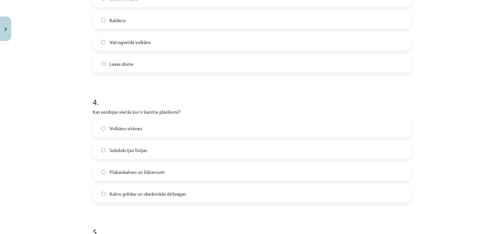
scroll to position [466, 0]
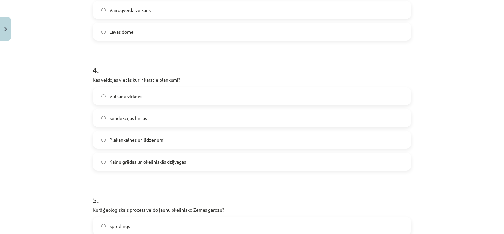
click at [159, 91] on label "Vulkānu virknes" at bounding box center [251, 96] width 317 height 16
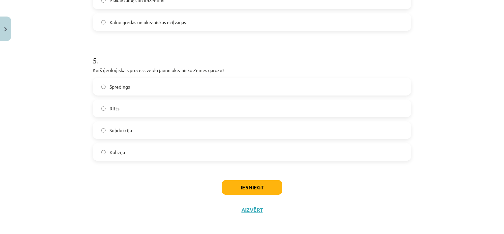
scroll to position [606, 0]
click at [137, 88] on label "Spredings" at bounding box center [251, 86] width 317 height 16
click at [262, 190] on button "Iesniegt" at bounding box center [252, 186] width 60 height 15
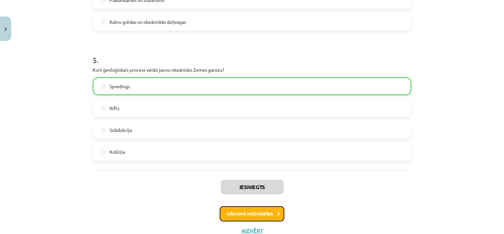
click at [268, 211] on button "Nākamā nodarbība" at bounding box center [252, 213] width 65 height 15
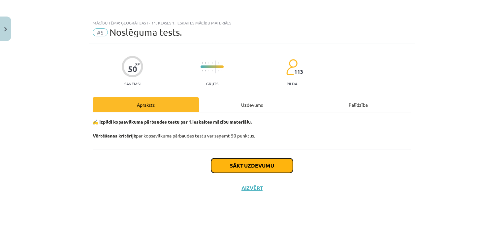
click at [272, 164] on button "Sākt uzdevumu" at bounding box center [252, 165] width 82 height 15
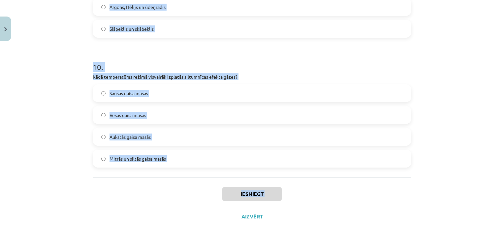
scroll to position [1246, 0]
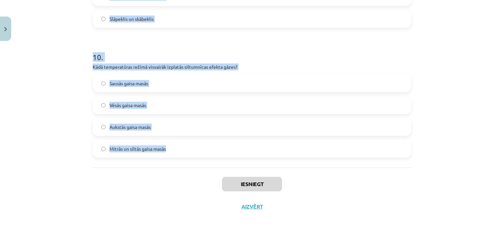
drag, startPoint x: 89, startPoint y: 123, endPoint x: 192, endPoint y: 147, distance: 106.0
copy form "Litosfēras plātņu kontinentālo malu sadursme ir… Daunvelings Spredings Subdukci…"
click at [292, 59] on h1 "10 ." at bounding box center [252, 51] width 319 height 20
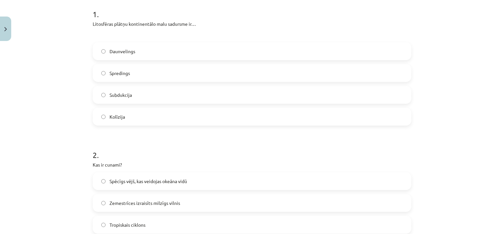
scroll to position [133, 0]
click at [191, 116] on label "Kolīzija" at bounding box center [251, 116] width 317 height 16
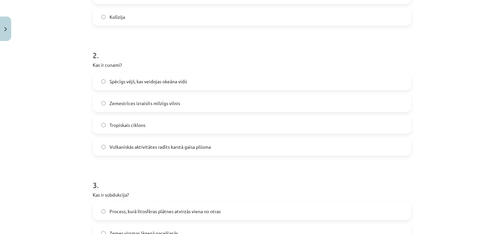
scroll to position [244, 0]
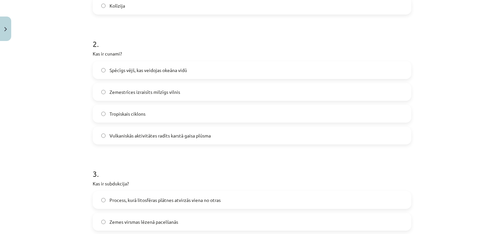
click at [186, 92] on label "Zemestrīces izraisīts milzīgs vilnis" at bounding box center [251, 91] width 317 height 16
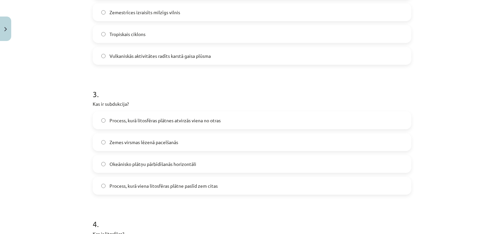
scroll to position [335, 0]
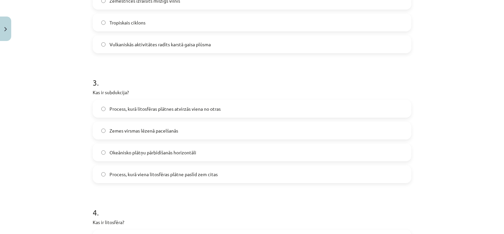
click at [197, 177] on span "Process, kurā viena litosfēras plātne paslīd zem citas" at bounding box center [164, 174] width 108 height 7
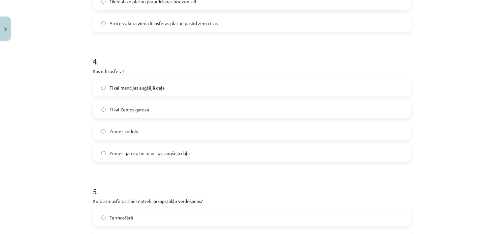
scroll to position [486, 0]
click at [178, 157] on label "Zemes garoza un mantijas augšējā daļa" at bounding box center [251, 152] width 317 height 16
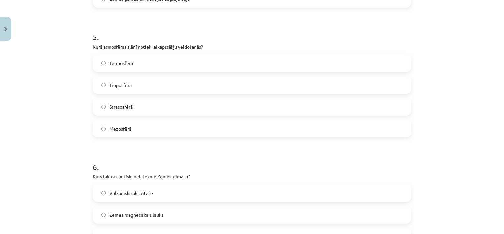
scroll to position [643, 0]
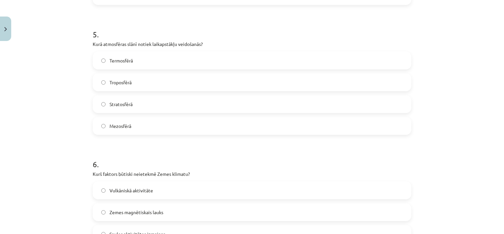
click at [150, 83] on label "Troposfērā" at bounding box center [251, 82] width 317 height 16
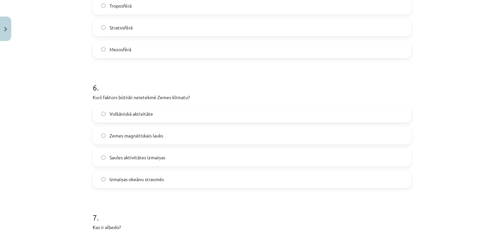
scroll to position [747, 0]
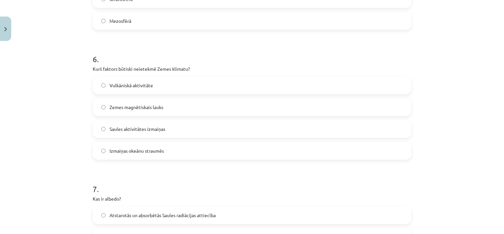
click at [170, 108] on label "Zemes magnētiskais lauks" at bounding box center [251, 107] width 317 height 16
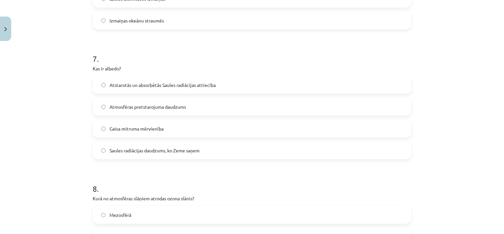
scroll to position [877, 0]
click at [216, 88] on label "Atstarotās un absorbētās Saules radiācijas attiecība" at bounding box center [251, 85] width 317 height 16
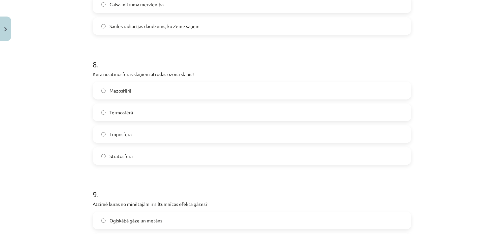
scroll to position [1001, 0]
click at [150, 161] on label "Stratosfērā" at bounding box center [251, 155] width 317 height 16
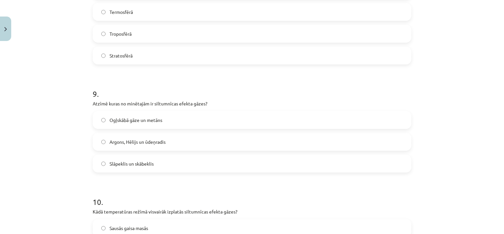
scroll to position [1115, 0]
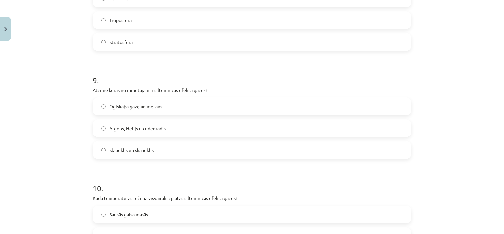
click at [170, 102] on label "Ogļskābā gāze un metāns" at bounding box center [251, 106] width 317 height 16
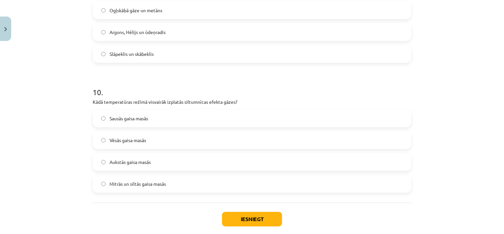
scroll to position [1219, 0]
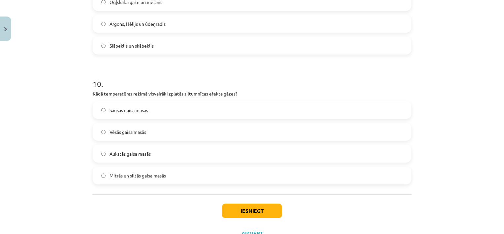
click at [173, 179] on label "Mitrās un siltās gaisa masās" at bounding box center [251, 175] width 317 height 16
click at [240, 207] on button "Iesniegt" at bounding box center [252, 210] width 60 height 15
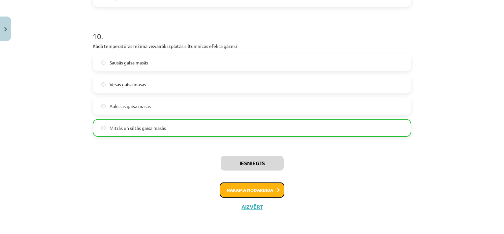
click at [268, 187] on button "Nākamā nodarbība" at bounding box center [252, 189] width 65 height 15
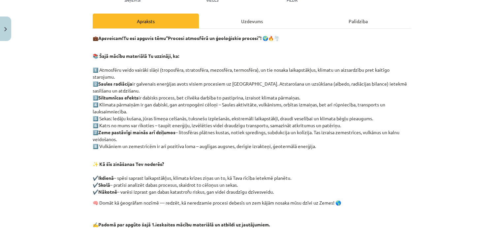
scroll to position [154, 0]
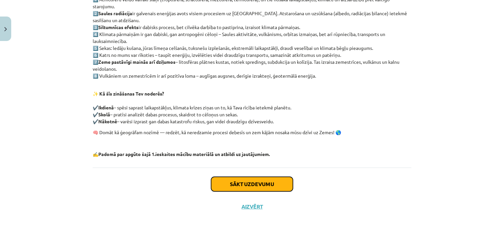
click at [271, 183] on button "Sākt uzdevumu" at bounding box center [252, 183] width 82 height 15
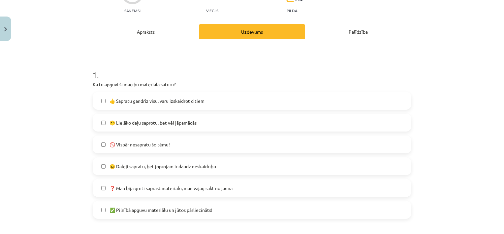
scroll to position [90, 0]
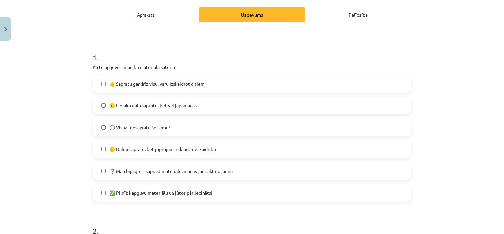
click at [174, 104] on span "🙂 Lielāko daļu saprotu, bet vēl jāpamācās" at bounding box center [153, 105] width 87 height 7
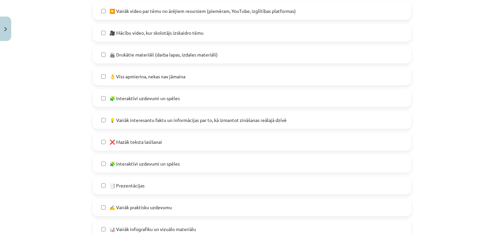
scroll to position [349, 0]
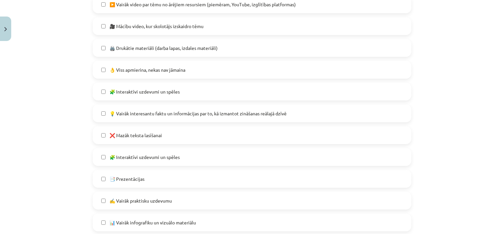
click at [177, 110] on span "💡 Vairāk interesantu faktu un informācijas par to, kā izmantot zināšanas reālaj…" at bounding box center [198, 113] width 177 height 7
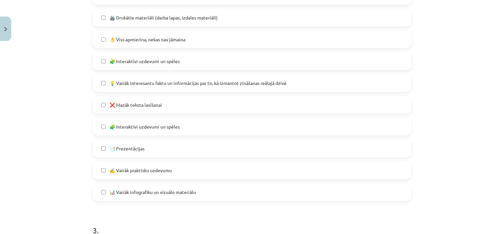
scroll to position [382, 0]
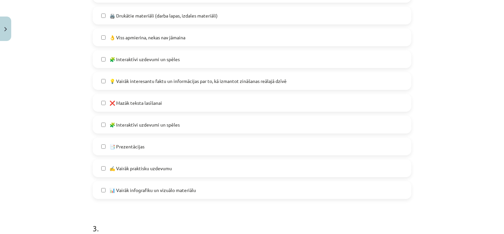
click at [142, 147] on span "📑 Prezentācijas" at bounding box center [127, 146] width 35 height 7
click at [157, 126] on span "🧩 Interaktīvi uzdevumi un spēles" at bounding box center [145, 124] width 70 height 7
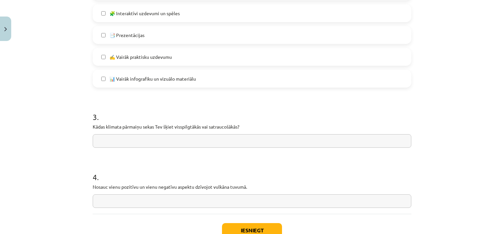
scroll to position [493, 0]
click at [180, 140] on input "text" at bounding box center [252, 140] width 319 height 14
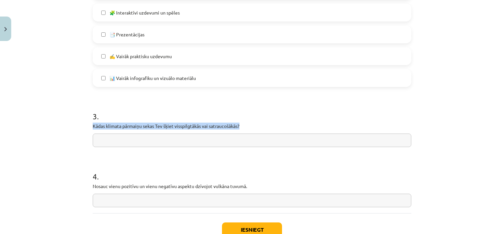
drag, startPoint x: 88, startPoint y: 123, endPoint x: 244, endPoint y: 121, distance: 155.7
copy p "Kādas klimata pārmaiņu sekas Tev šķiet visspilgtākās vai satraucošākās?"
click at [177, 140] on input "text" at bounding box center [252, 140] width 319 height 14
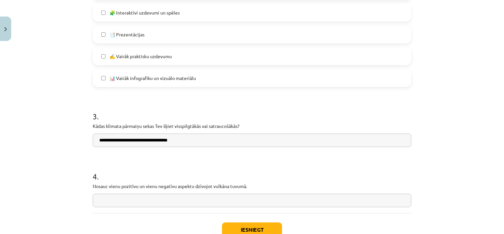
type input "**********"
click at [168, 195] on input "text" at bounding box center [252, 200] width 319 height 14
drag, startPoint x: 88, startPoint y: 184, endPoint x: 249, endPoint y: 184, distance: 160.3
copy p "Nosauc vienu pozitīvu un vienu negatīvu aspektu dzīvojot vulkāna tuvumā."
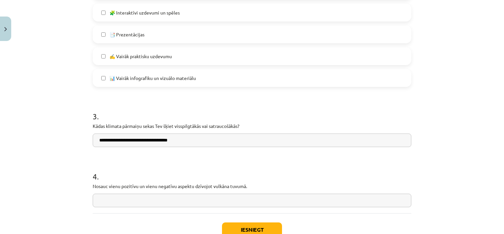
click at [163, 198] on input "text" at bounding box center [252, 200] width 319 height 14
type input "**********"
click at [254, 225] on button "Iesniegt" at bounding box center [252, 229] width 60 height 15
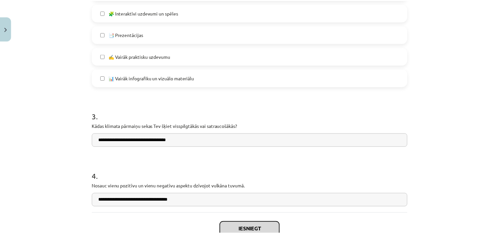
scroll to position [539, 0]
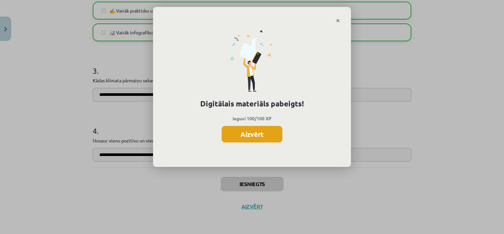
click at [252, 129] on button "Aizvērt" at bounding box center [252, 134] width 61 height 16
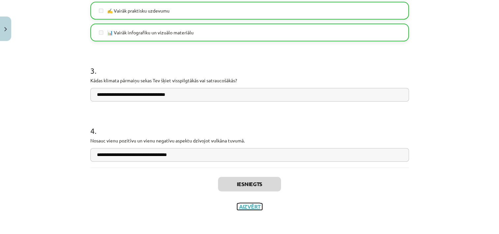
click at [248, 206] on button "Aizvērt" at bounding box center [249, 206] width 25 height 7
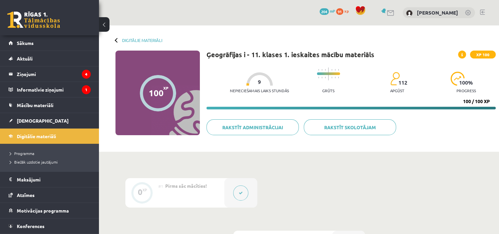
scroll to position [22, 0]
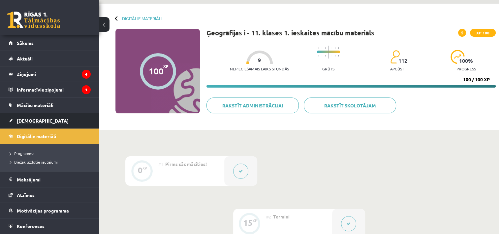
click at [72, 119] on link "[DEMOGRAPHIC_DATA]" at bounding box center [50, 120] width 82 height 15
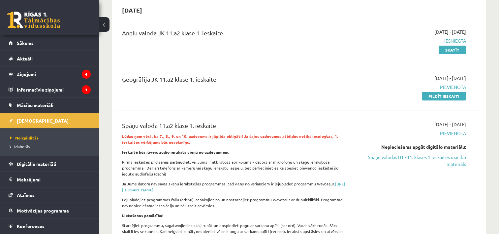
scroll to position [73, 0]
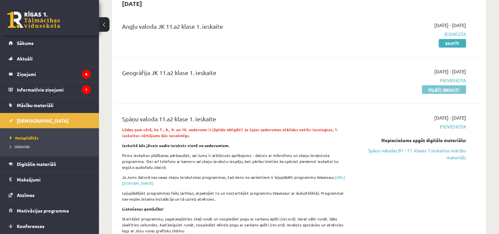
click at [437, 90] on link "Pildīt ieskaiti" at bounding box center [444, 89] width 44 height 9
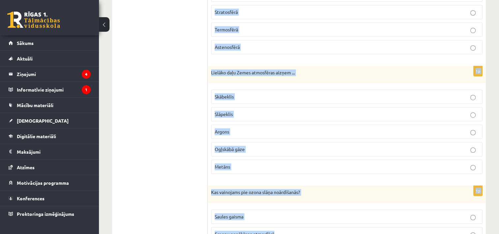
scroll to position [499, 0]
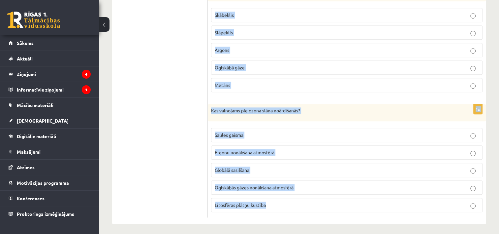
drag, startPoint x: 210, startPoint y: 64, endPoint x: 354, endPoint y: 204, distance: 200.8
copy form "Loremips/d sita/c ... adipisci Elits doeiusmod temporinc utlaboree dolor magnaa…"
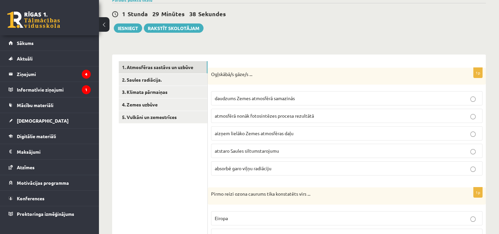
scroll to position [59, 0]
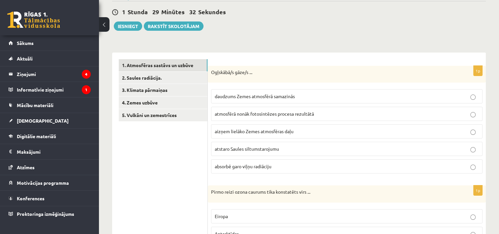
click at [267, 163] on span "absorbē garo viļņu radiāciju" at bounding box center [243, 166] width 57 height 6
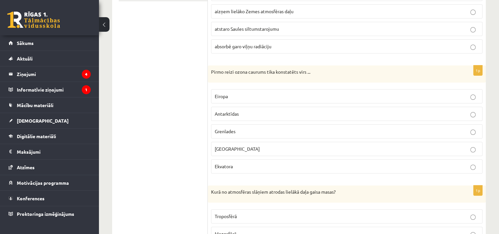
scroll to position [180, 0]
click at [243, 110] on p "Antarktīdas" at bounding box center [347, 112] width 264 height 7
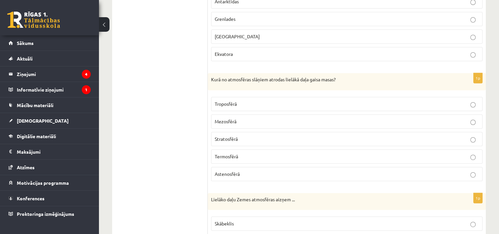
scroll to position [302, 0]
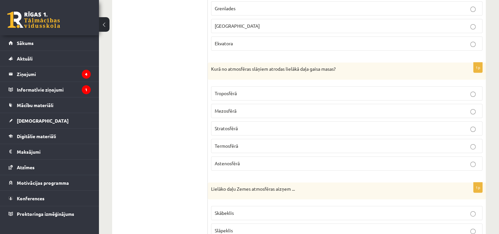
click at [245, 92] on p "Troposfērā" at bounding box center [347, 93] width 264 height 7
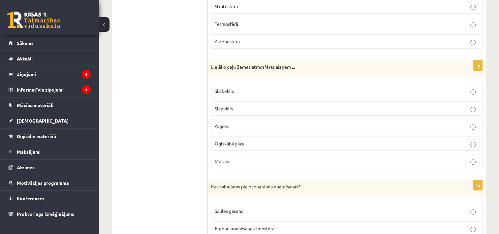
scroll to position [425, 0]
click at [247, 106] on p "Slāpeklis" at bounding box center [347, 107] width 264 height 7
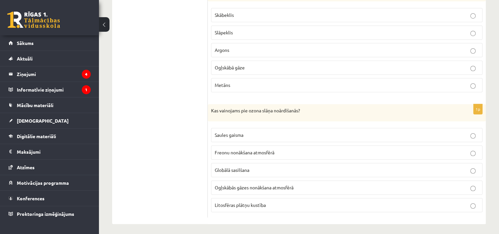
click at [248, 150] on span "Freonu nonākšana atmosfērā" at bounding box center [245, 152] width 60 height 6
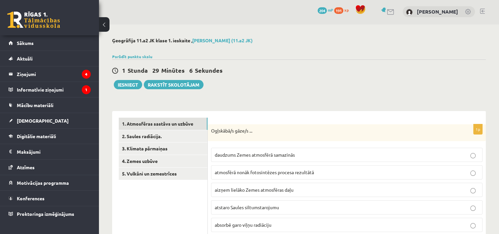
scroll to position [0, 0]
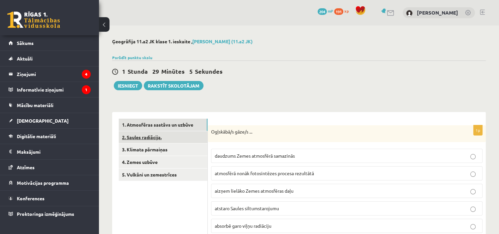
click at [145, 136] on link "2. Saules radiācija." at bounding box center [163, 137] width 89 height 12
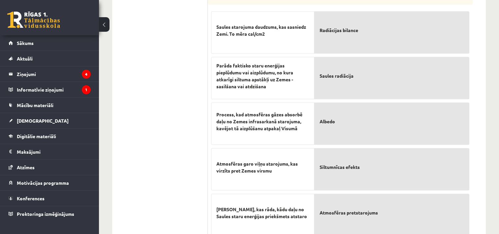
scroll to position [326, 0]
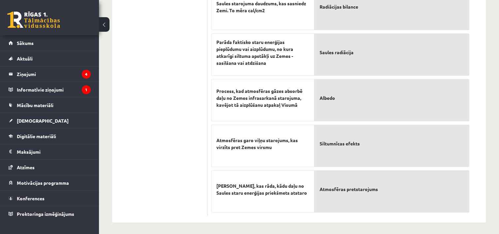
drag, startPoint x: 210, startPoint y: 55, endPoint x: 384, endPoint y: 210, distance: 233.2
click at [384, 210] on form "3p Atzīmējiet pareizos apgalvojumus par par Saules radiāciju! (Par katru pareiz…" at bounding box center [346, 4] width 265 height 423
click at [186, 166] on ul "1. Atmosfēras sastāvs un uzbūve 2. Saules radiācija. 3. Klimata pārmaiņas 4. Ze…" at bounding box center [163, 4] width 89 height 423
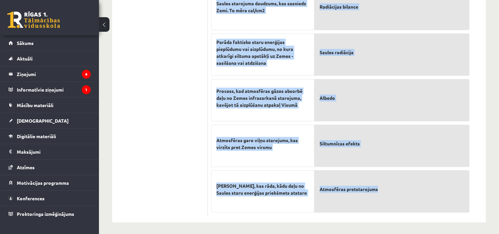
drag, startPoint x: 210, startPoint y: 56, endPoint x: 389, endPoint y: 191, distance: 223.7
click at [389, 191] on form "3p Atzīmējiet pareizos apgalvojumus par par Saules radiāciju! (Par katru pareiz…" at bounding box center [346, 4] width 265 height 423
copy form "Atzīmējiet pareizos apgalvojumus par par Saules radiāciju! (Par katru pareizi a…"
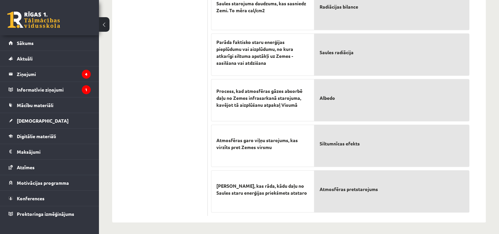
click at [202, 52] on ul "1. Atmosfēras sastāvs un uzbūve 2. Saules radiācija. 3. Klimata pārmaiņas 4. Ze…" at bounding box center [163, 4] width 89 height 423
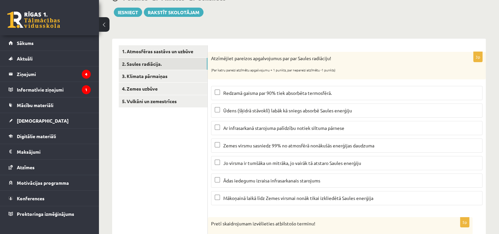
scroll to position [74, 0]
click at [147, 75] on link "3. Klimata pārmaiņas" at bounding box center [163, 76] width 89 height 12
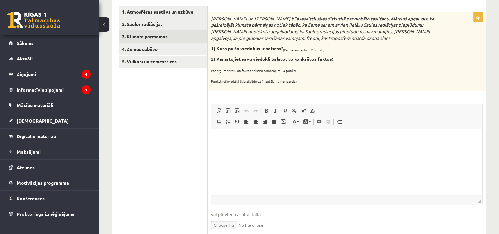
scroll to position [113, 0]
drag, startPoint x: 210, startPoint y: 17, endPoint x: 324, endPoint y: 81, distance: 131.2
click at [324, 81] on div "Mārtiņš un Jānis bija iesaistījušies diskusijā par globālo sasilšanu. Mārtiņš a…" at bounding box center [347, 51] width 278 height 78
copy div "Mārtiņš un Jānis bija iesaistījušies diskusijā par globālo sasilšanu. Mārtiņš a…"
click at [235, 139] on p "Bagātinātā teksta redaktors, wiswyg-editor-user-answer-47024812093680" at bounding box center [347, 138] width 258 height 7
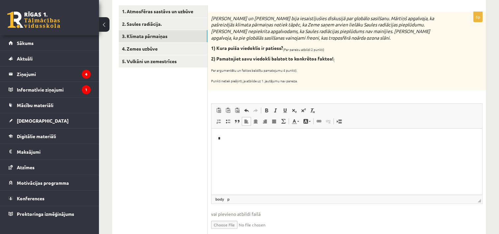
click at [344, 78] on p "Punkti netiek piešķirti, ja atbilde uz 1. jautājumu nav pareiza." at bounding box center [330, 79] width 238 height 7
click at [229, 140] on p "*" at bounding box center [347, 138] width 258 height 7
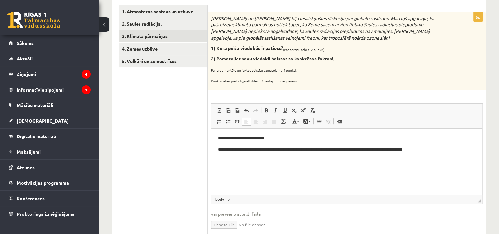
click at [391, 145] on body "**********" at bounding box center [347, 144] width 258 height 18
click at [394, 147] on p "**********" at bounding box center [347, 149] width 258 height 7
click at [448, 150] on p "**********" at bounding box center [347, 149] width 258 height 7
click at [387, 151] on p "**********" at bounding box center [347, 153] width 258 height 14
click at [297, 149] on p "**********" at bounding box center [347, 153] width 258 height 14
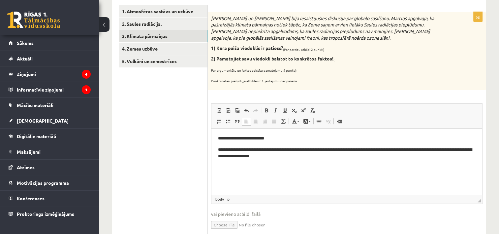
click at [298, 149] on p "**********" at bounding box center [347, 153] width 258 height 14
click at [299, 149] on p "**********" at bounding box center [347, 153] width 258 height 14
click at [388, 149] on p "**********" at bounding box center [347, 153] width 258 height 14
click at [249, 157] on p "**********" at bounding box center [347, 153] width 258 height 14
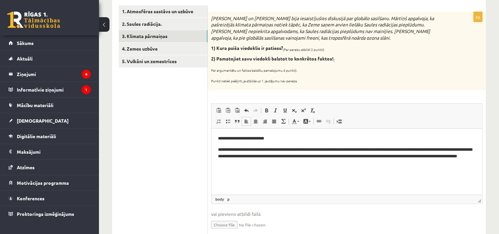
click at [413, 149] on p "**********" at bounding box center [347, 156] width 258 height 20
click at [248, 159] on p "**********" at bounding box center [347, 156] width 258 height 20
click at [384, 159] on p "**********" at bounding box center [347, 156] width 258 height 20
click at [384, 156] on p "**********" at bounding box center [347, 156] width 258 height 20
click at [395, 156] on p "**********" at bounding box center [347, 156] width 258 height 20
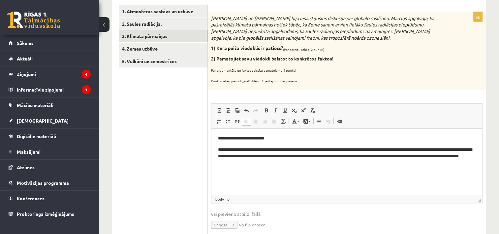
click at [395, 156] on p "**********" at bounding box center [347, 156] width 258 height 20
click at [277, 165] on p "**********" at bounding box center [347, 156] width 258 height 20
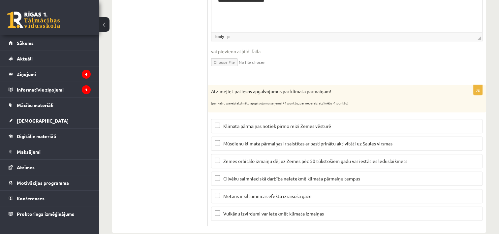
scroll to position [286, 0]
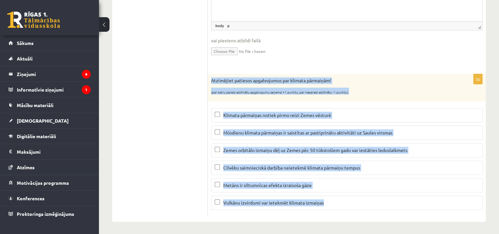
drag, startPoint x: 210, startPoint y: 78, endPoint x: 342, endPoint y: 203, distance: 181.3
click at [342, 203] on div "3p Atzīmējiet patiesos apgalvojumus par klimata pārmaiņām! (par katru pareizi a…" at bounding box center [347, 144] width 278 height 141
copy div "Atzīmējiet patiesos apgalvojumus par klimata pārmaiņām! (par katru pareizi atzī…"
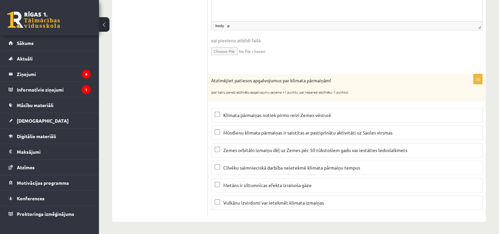
click at [202, 133] on ul "1. Atmosfēras sastāvs un uzbūve 2. Saules radiācija. 3. Klimata pārmaiņas 4. Ze…" at bounding box center [163, 23] width 89 height 383
click at [220, 201] on p "Vulkānu izvirdumi var ietekmēt klimata izmaiņas" at bounding box center [347, 202] width 264 height 7
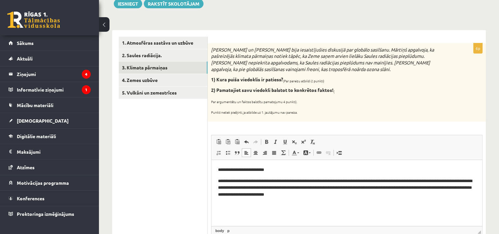
scroll to position [82, 0]
click at [149, 82] on link "4. Zemes uzbūve" at bounding box center [163, 80] width 89 height 12
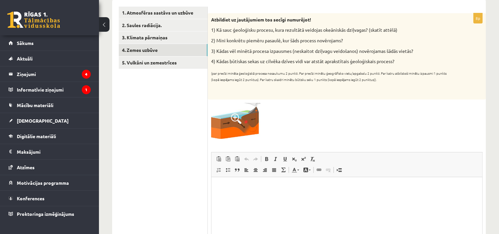
scroll to position [111, 0]
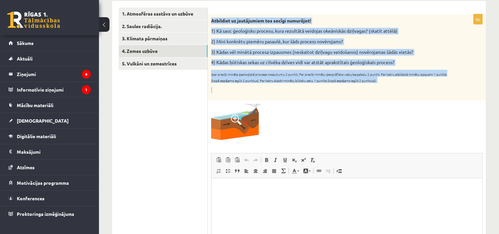
drag, startPoint x: 210, startPoint y: 19, endPoint x: 284, endPoint y: 92, distance: 104.0
click at [284, 92] on div "Atbildiet uz jautājumiem tos secīgi numurējot! 1) Kā sauc ģeoloģisku procesu, k…" at bounding box center [347, 57] width 278 height 86
copy div "Atbildiet uz jautājumiem tos secīgi numurējot! 1) Kā sauc ģeoloģisku procesu, k…"
click at [216, 172] on span at bounding box center [218, 170] width 5 height 5
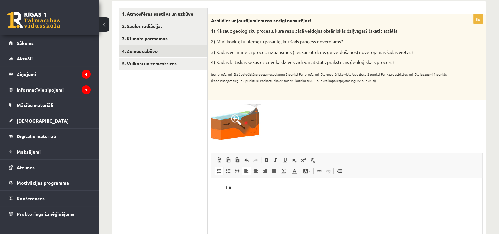
click at [289, 130] on div at bounding box center [346, 122] width 271 height 36
click at [235, 190] on li "Bagātinātā teksta redaktors, wiswyg-editor-user-answer-47024916299580" at bounding box center [346, 187] width 231 height 7
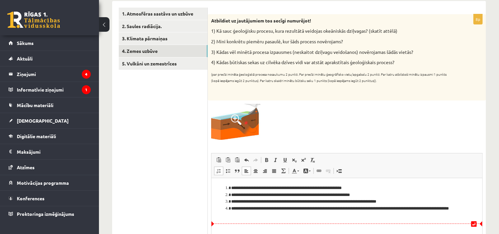
click at [255, 215] on li "**********" at bounding box center [347, 212] width 232 height 14
click at [274, 214] on li "**********" at bounding box center [347, 212] width 232 height 14
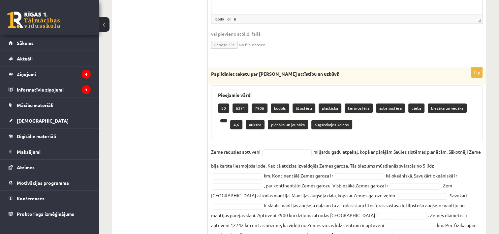
scroll to position [341, 0]
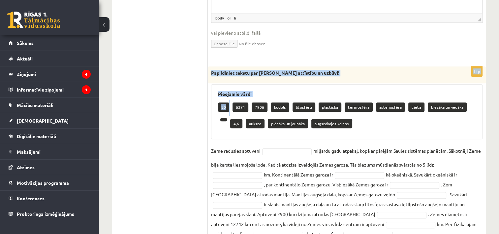
drag, startPoint x: 234, startPoint y: 107, endPoint x: 276, endPoint y: 53, distance: 69.1
click at [276, 53] on form "8p Atbildiet uz jautājumiem tos secīgi numurējot! 1) Kā sauc ģeoloģisku procesu…" at bounding box center [346, 9] width 265 height 464
drag, startPoint x: 276, startPoint y: 53, endPoint x: 318, endPoint y: 53, distance: 42.2
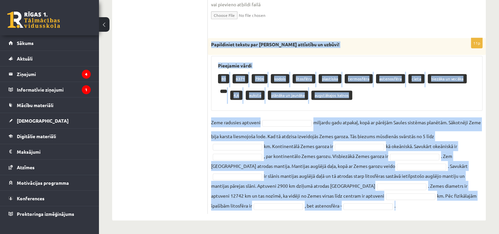
drag, startPoint x: 211, startPoint y: 43, endPoint x: 416, endPoint y: 203, distance: 260.1
click at [416, 203] on div "11p Papildiniet tekstu par Zemes attīstību un uzbūvi! Pieejamie vārdi 80 6371 7…" at bounding box center [347, 125] width 278 height 175
copy div "Papildiniet tekstu par Zemes attīstību un uzbūvi! Pieejamie vārdi 80 6371 7906 …"
click at [215, 96] on div "Pieejamie vārdi 80 6371 7906 kodols litosfēru plastiska termosfēra astenosfēra …" at bounding box center [346, 83] width 271 height 55
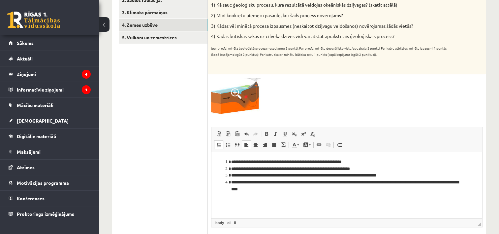
scroll to position [136, 0]
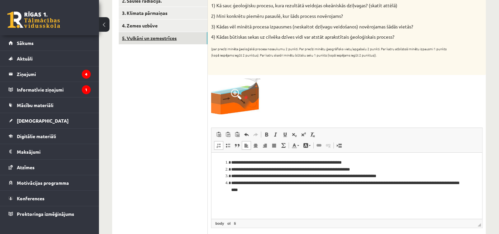
click at [162, 36] on link "5. Vulkāni un zemestrīces" at bounding box center [163, 38] width 89 height 12
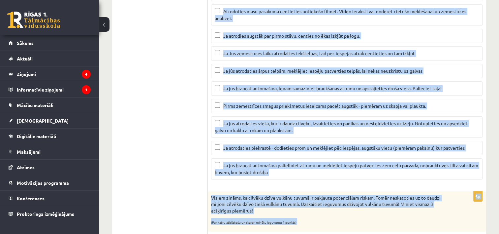
scroll to position [412, 0]
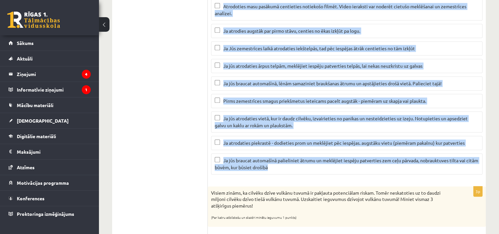
drag, startPoint x: 211, startPoint y: 31, endPoint x: 353, endPoint y: 165, distance: 195.8
click at [353, 165] on form "2p Apskatiet karti un atzīmē kuras no minētajām valstīm atrodas augsta seismisk…" at bounding box center [346, 127] width 265 height 840
copy form "Apskatiet karti un atzīmē kuras no minētajām valstīm atrodas augsta seismiskā r…"
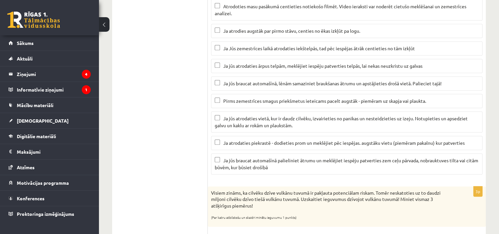
click at [169, 115] on ul "1. Atmosfēras sastāvs un uzbūve 2. Saules radiācija. 3. Klimata pārmaiņas 4. Ze…" at bounding box center [163, 127] width 89 height 840
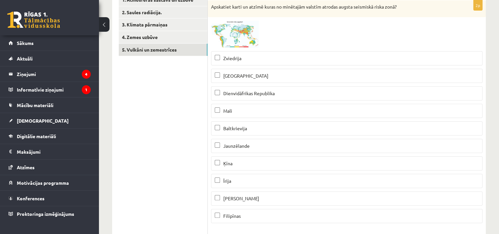
scroll to position [124, 0]
click at [216, 165] on p "Ķīna" at bounding box center [347, 163] width 264 height 7
click at [216, 211] on label "Filipīnas" at bounding box center [346, 216] width 271 height 14
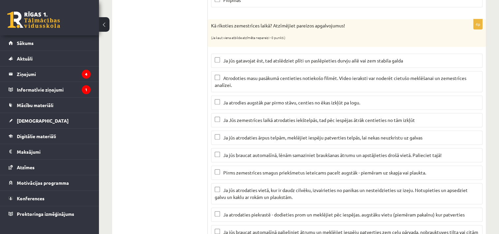
scroll to position [342, 0]
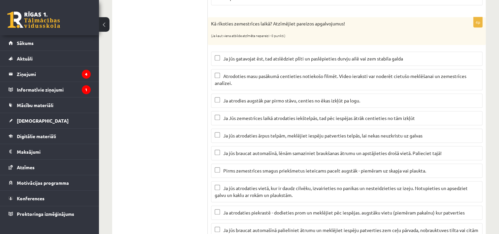
click at [222, 116] on p "Ja Jūs zemestrīces laikā atrodaties iekštelpās, tad pēc iespējas ātrāk centieti…" at bounding box center [347, 117] width 264 height 7
click at [220, 153] on p "Ja jūs braucat automašīnā, lēnām samaziniet braukšanas ātrumu un apstājieties d…" at bounding box center [347, 152] width 264 height 7
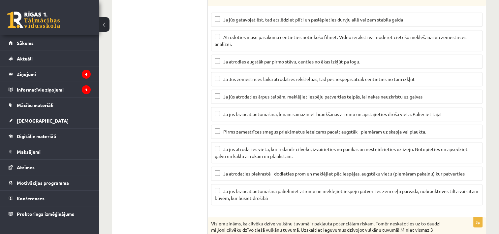
scroll to position [386, 0]
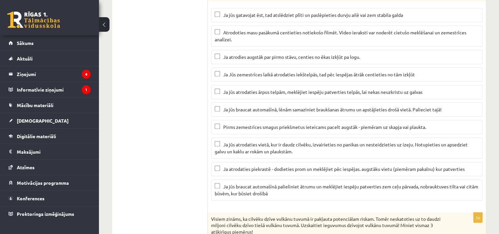
click at [214, 140] on label "Ja jūs atrodaties vietā, kur ir daudz cilvēku, izvairieties no panikas un neste…" at bounding box center [346, 147] width 271 height 21
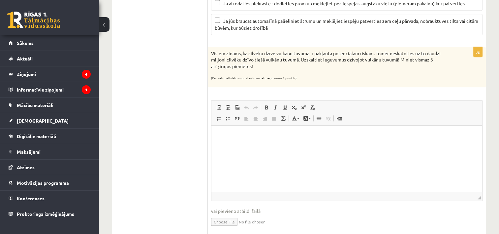
scroll to position [555, 0]
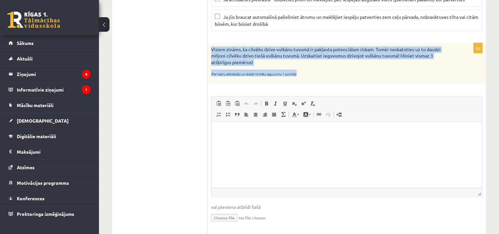
drag, startPoint x: 210, startPoint y: 46, endPoint x: 305, endPoint y: 64, distance: 96.3
click at [305, 64] on div "Visiem zināms, ka cilvēku dzīve vulkānu tuvumā ir pakļauta potenciālam riskam. …" at bounding box center [347, 63] width 278 height 40
copy div "Visiem zināms, ka cilvēku dzīve vulkānu tuvumā ir pakļauta potenciālam riskam. …"
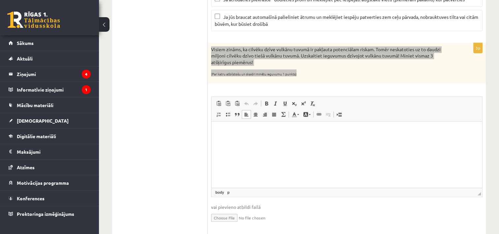
click at [242, 131] on p "Bagātinātā teksta redaktors, wiswyg-editor-user-answer-47024756488760" at bounding box center [347, 131] width 258 height 7
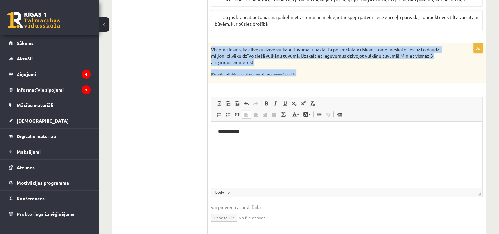
click at [323, 69] on p "(Par katru atbilstošu un skaidri minētu ieguvumu 1 punkts)" at bounding box center [330, 72] width 238 height 7
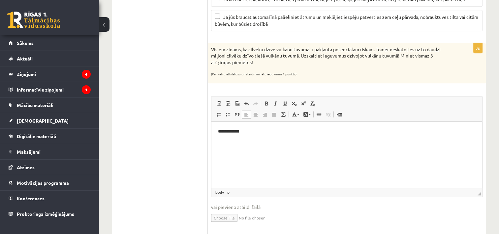
click at [245, 133] on p "**********" at bounding box center [347, 131] width 258 height 7
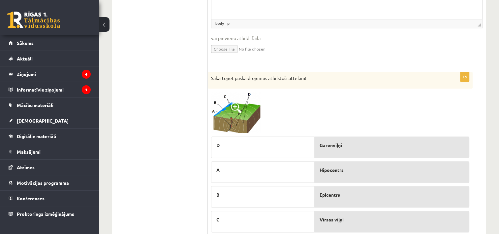
scroll to position [742, 0]
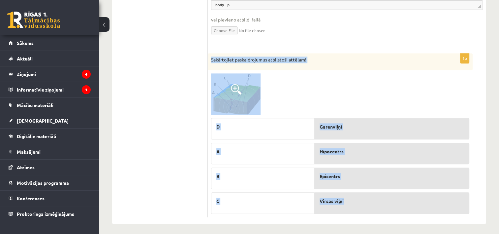
drag, startPoint x: 210, startPoint y: 55, endPoint x: 365, endPoint y: 194, distance: 208.1
click at [365, 194] on div "1p Sakārtojiet paskaidrojumus atbilstoši attēlam! D A B C Garenviļņi Hipocentrs…" at bounding box center [340, 135] width 265 height 164
copy div "Sakārtojiet paskaidrojumus atbilstoši attēlam! D A B C Garenviļņi Hipocentrs Ep…"
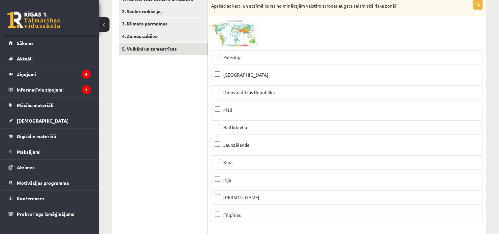
scroll to position [0, 0]
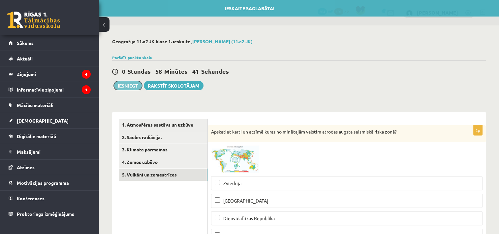
click at [124, 84] on button "Iesniegt" at bounding box center [128, 85] width 28 height 9
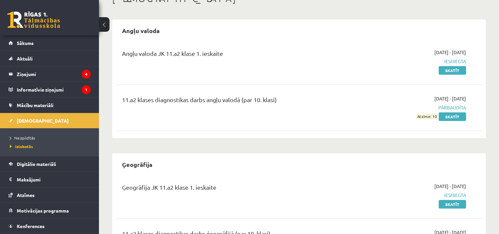
scroll to position [47, 0]
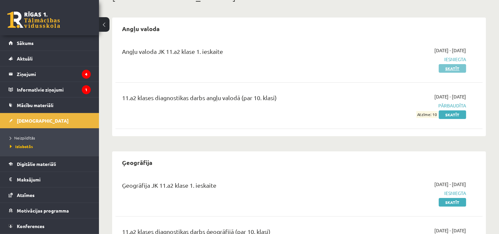
click at [453, 67] on link "Skatīt" at bounding box center [452, 68] width 27 height 9
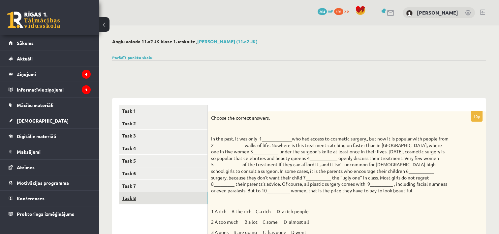
click at [169, 199] on link "Task 8" at bounding box center [163, 198] width 89 height 12
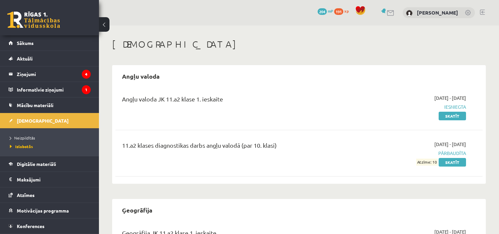
scroll to position [47, 0]
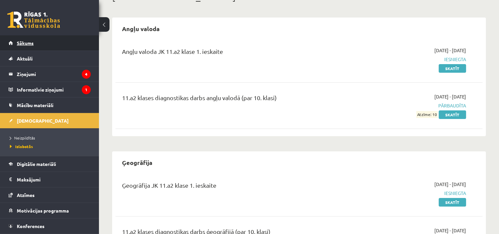
click at [42, 46] on link "Sākums" at bounding box center [50, 42] width 82 height 15
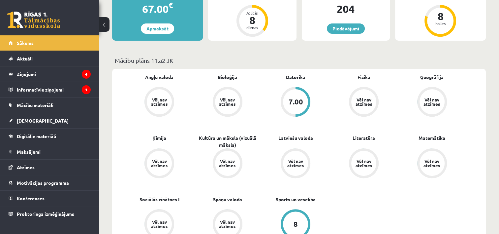
scroll to position [182, 0]
click at [152, 105] on div "Vēl nav atzīmes" at bounding box center [159, 101] width 18 height 9
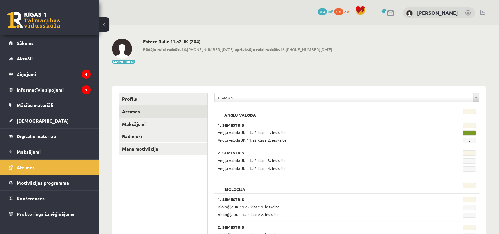
click at [470, 133] on span "-" at bounding box center [469, 132] width 13 height 5
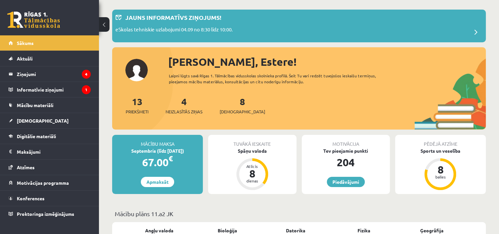
scroll to position [37, 0]
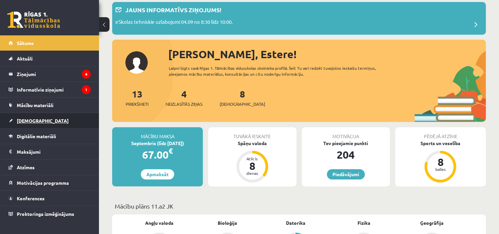
click at [66, 120] on link "[DEMOGRAPHIC_DATA]" at bounding box center [50, 120] width 82 height 15
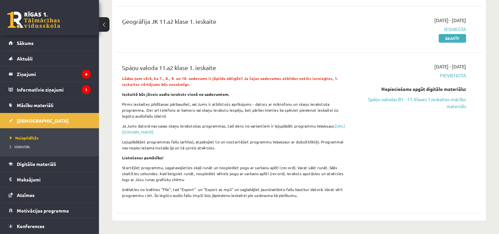
scroll to position [124, 0]
